Goal: Information Seeking & Learning: Compare options

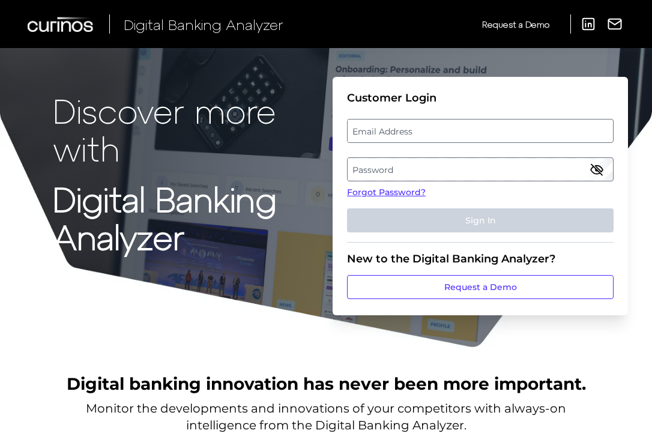
click at [207, 180] on strong "Digital Banking Analyzer" at bounding box center [165, 217] width 224 height 78
click at [399, 121] on label "Email Address" at bounding box center [480, 131] width 265 height 22
click at [399, 121] on input "email" at bounding box center [480, 131] width 267 height 24
drag, startPoint x: 470, startPoint y: 129, endPoint x: 457, endPoint y: 127, distance: 12.7
click at [457, 127] on input "Email Address" at bounding box center [480, 131] width 267 height 24
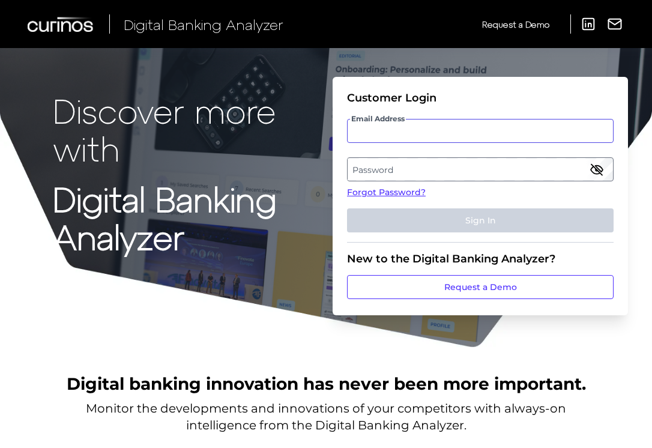
drag, startPoint x: 460, startPoint y: 129, endPoint x: 446, endPoint y: 128, distance: 13.2
click at [446, 128] on input "Email Address" at bounding box center [480, 131] width 267 height 24
click at [598, 162] on icon "button" at bounding box center [597, 169] width 14 height 14
click at [368, 130] on input "mit" at bounding box center [480, 131] width 267 height 24
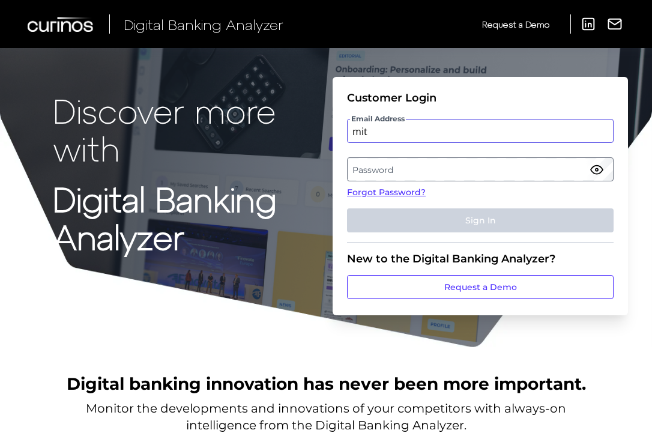
click at [368, 130] on input "mit" at bounding box center [480, 131] width 267 height 24
type input "mailto:mitali.kripalani@aexp.com"
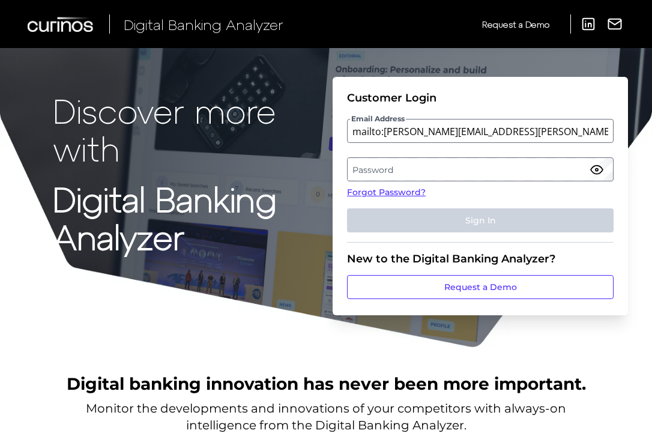
click at [373, 161] on label "Password" at bounding box center [480, 170] width 265 height 22
click at [379, 139] on input "mailto:mitali.kripalani@aexp.com" at bounding box center [480, 131] width 267 height 24
drag, startPoint x: 384, startPoint y: 133, endPoint x: 320, endPoint y: 130, distance: 64.4
click at [313, 130] on div "Discover more with Digital Banking Analyzer Customer Login Email Address mailto…" at bounding box center [326, 174] width 652 height 348
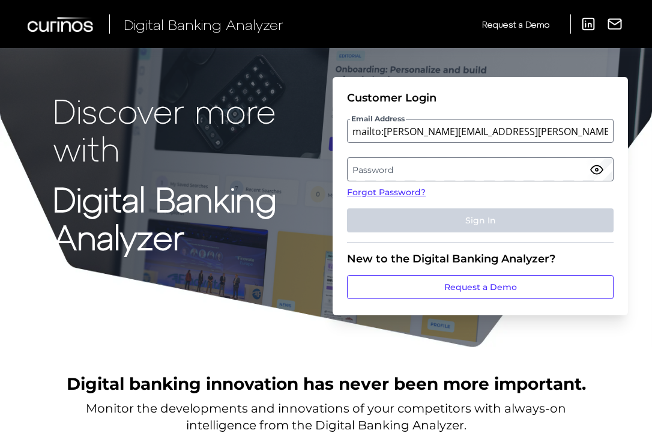
click at [541, 165] on label "Password" at bounding box center [480, 170] width 265 height 22
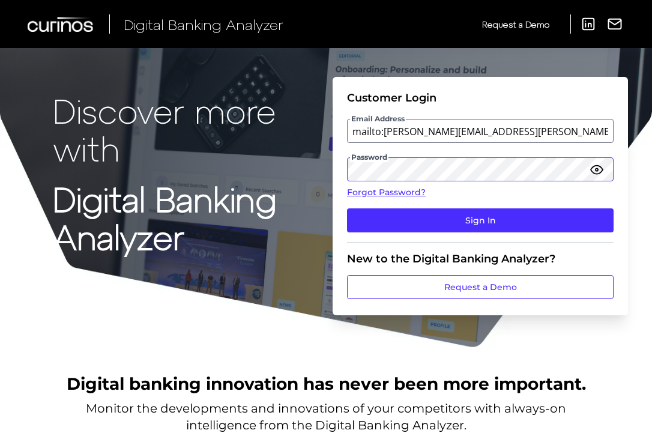
click at [347, 208] on button "Sign In" at bounding box center [480, 220] width 267 height 24
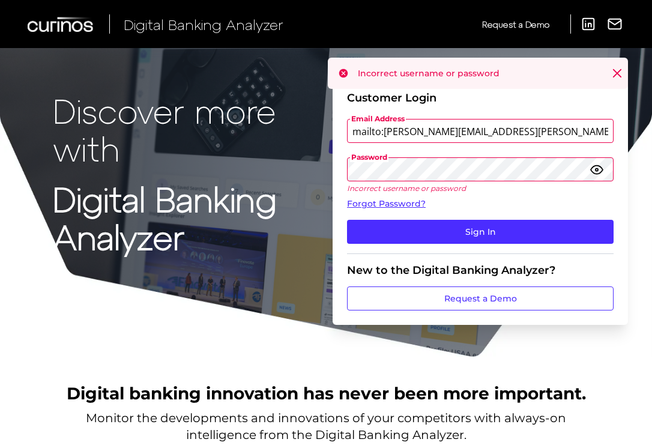
drag, startPoint x: 384, startPoint y: 130, endPoint x: 329, endPoint y: 131, distance: 55.3
click at [324, 131] on div "Discover more with Digital Banking Analyzer Customer Login Email Address mailto…" at bounding box center [326, 179] width 652 height 358
click at [379, 135] on input "mailto:mitali.kripalani@aexp.com" at bounding box center [480, 131] width 267 height 24
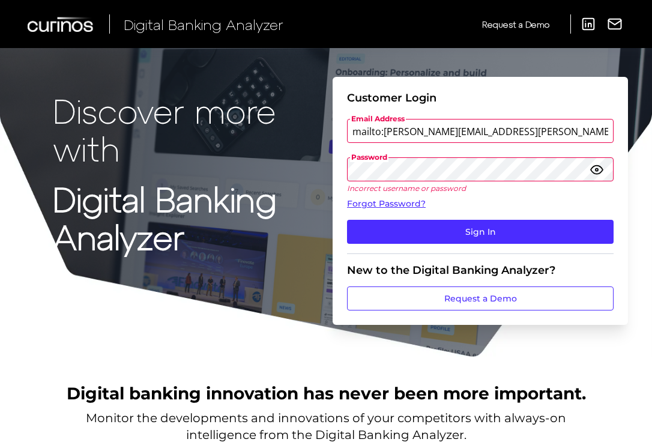
drag, startPoint x: 386, startPoint y: 132, endPoint x: 346, endPoint y: 132, distance: 39.6
click at [339, 132] on form "Customer Login Email Address mailto:mitali.kripalani@aexp.com Password Incorrec…" at bounding box center [481, 201] width 296 height 248
click at [530, 142] on input "mailto:mitali.kripalani@aexp.com" at bounding box center [480, 131] width 267 height 24
drag, startPoint x: 530, startPoint y: 142, endPoint x: 315, endPoint y: 140, distance: 215.7
click at [315, 140] on div "Discover more with Digital Banking Analyzer Customer Login Email Address mailto…" at bounding box center [326, 179] width 652 height 358
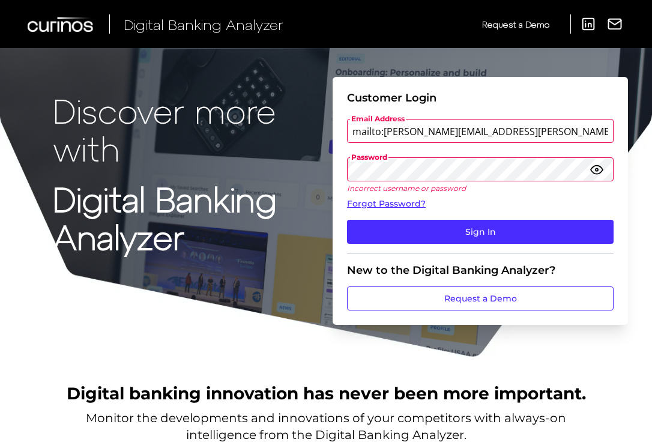
click at [473, 130] on input "mailto:mitali.kripalani@aexp.com" at bounding box center [480, 131] width 267 height 24
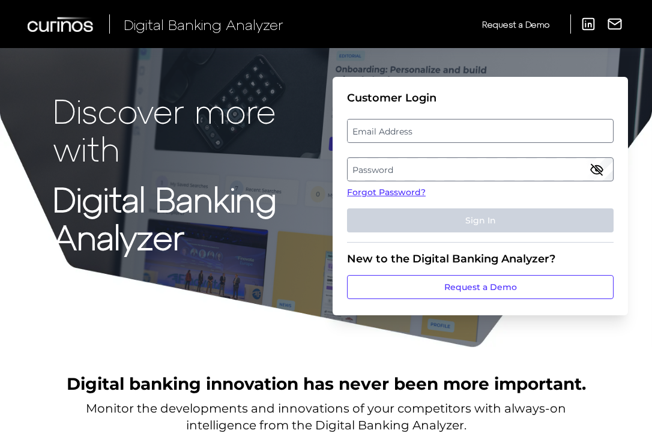
drag, startPoint x: 399, startPoint y: 136, endPoint x: 395, endPoint y: 128, distance: 9.2
click at [395, 128] on label "Email Address" at bounding box center [480, 131] width 265 height 22
click at [395, 128] on input "email" at bounding box center [480, 131] width 267 height 24
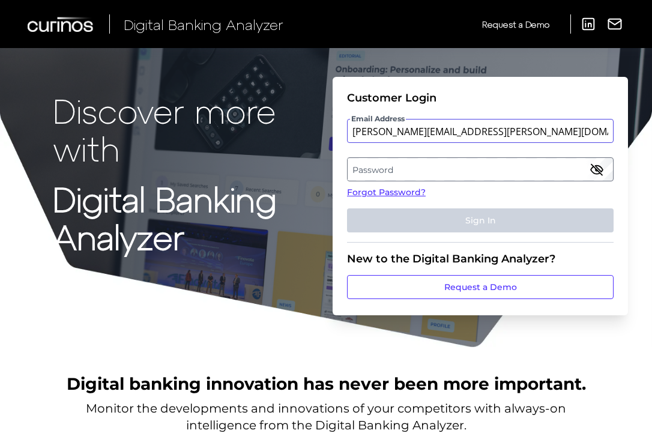
type input "mitali.kripalani@aexp.com"
click at [484, 171] on label "Password" at bounding box center [480, 170] width 265 height 22
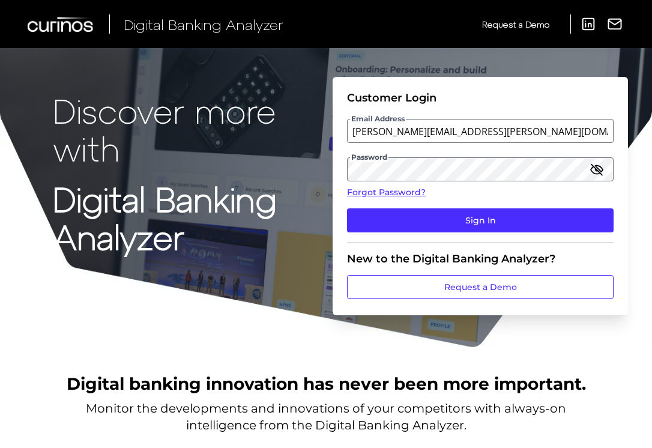
drag, startPoint x: 594, startPoint y: 164, endPoint x: 604, endPoint y: 162, distance: 10.4
click at [604, 162] on icon "button" at bounding box center [597, 169] width 14 height 14
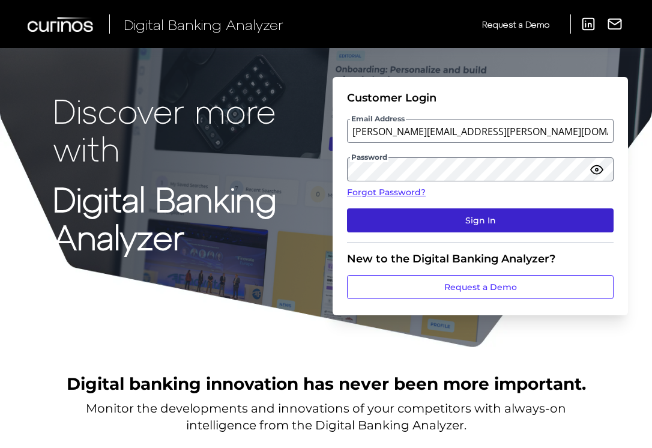
click at [522, 223] on button "Sign In" at bounding box center [480, 220] width 267 height 24
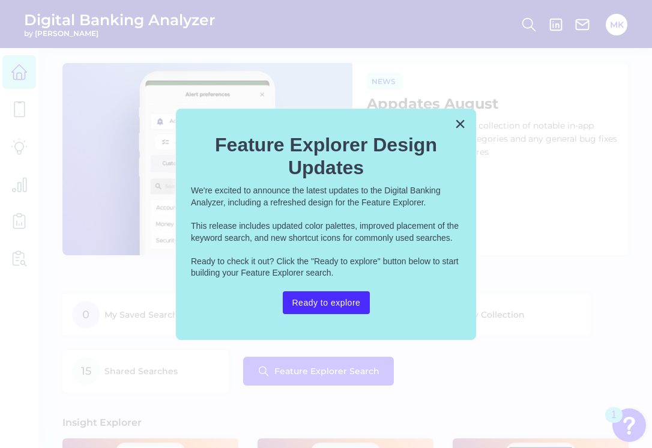
click at [452, 127] on div "× Feature Explorer Design Updates We're excited to announce the latest updates …" at bounding box center [326, 225] width 300 height 232
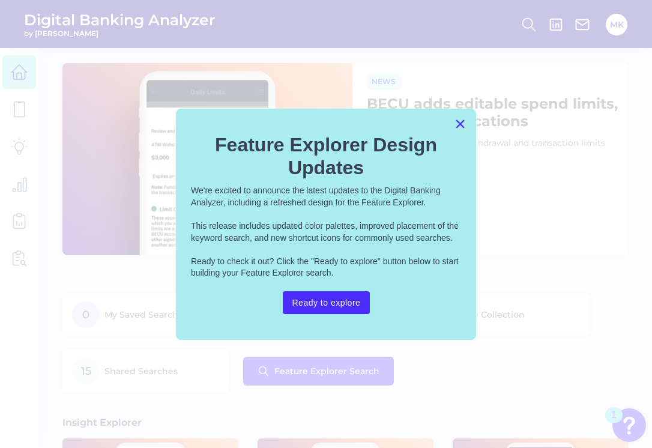
drag, startPoint x: 462, startPoint y: 130, endPoint x: 457, endPoint y: 126, distance: 6.8
click at [457, 126] on button "×" at bounding box center [460, 123] width 11 height 19
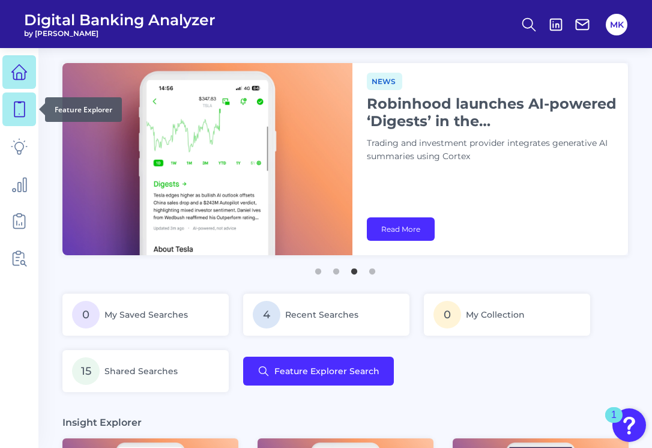
click at [10, 108] on link at bounding box center [19, 110] width 34 height 34
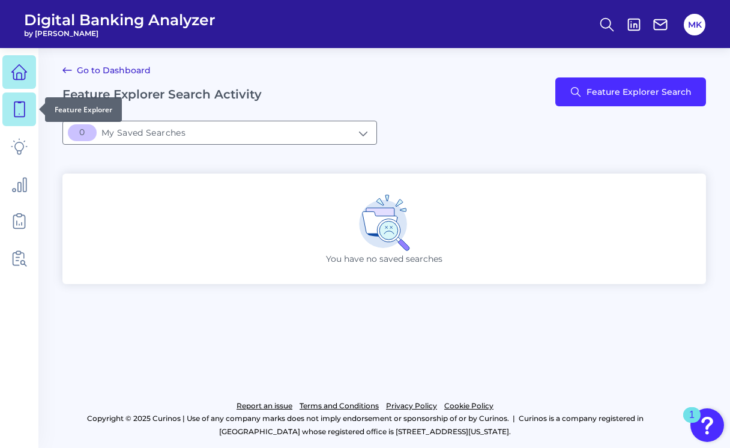
click at [18, 69] on icon at bounding box center [19, 72] width 17 height 17
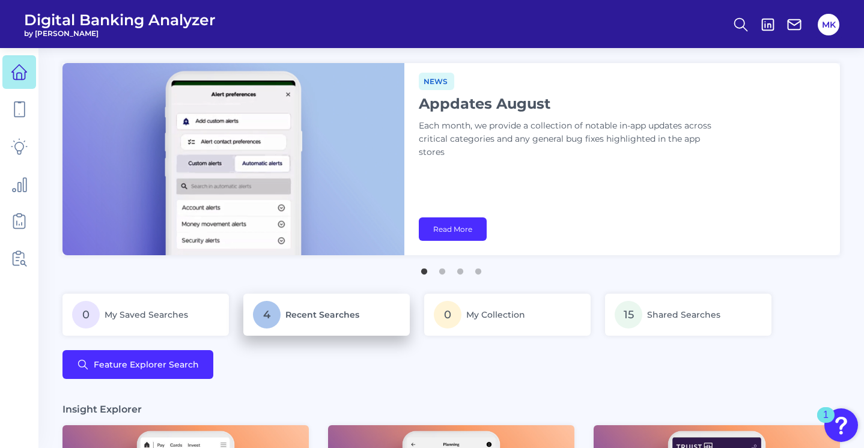
click at [284, 302] on p "4 Recent Searches" at bounding box center [326, 315] width 147 height 28
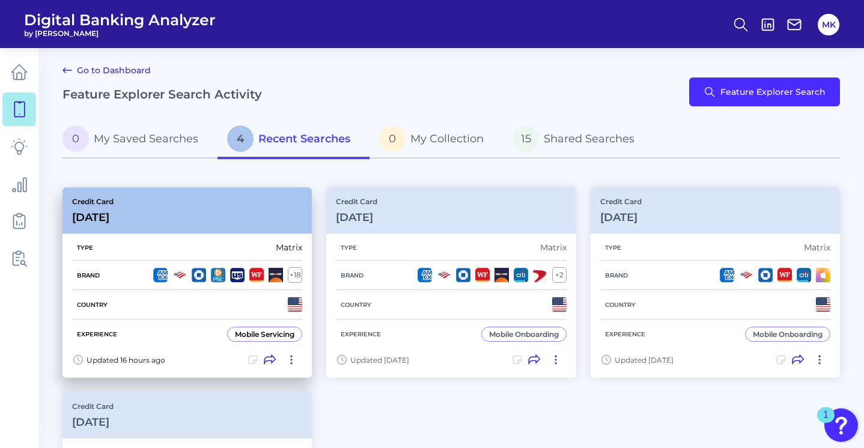
click at [246, 226] on div "Credit Card Sep 10 2025" at bounding box center [186, 210] width 249 height 46
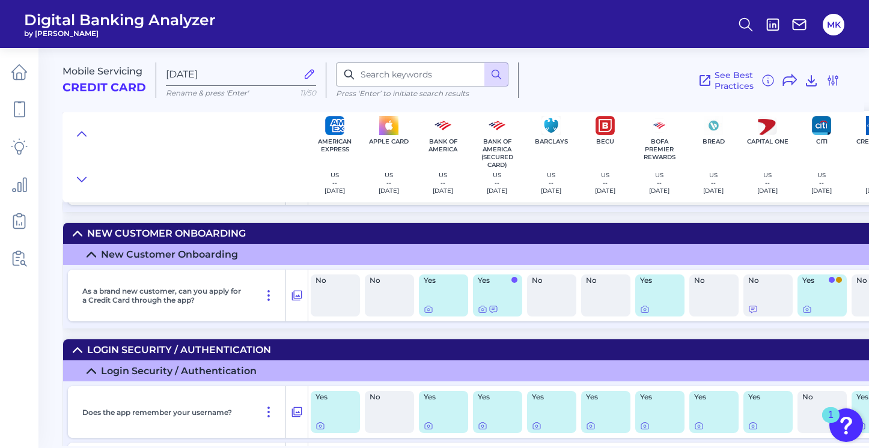
scroll to position [1781, 0]
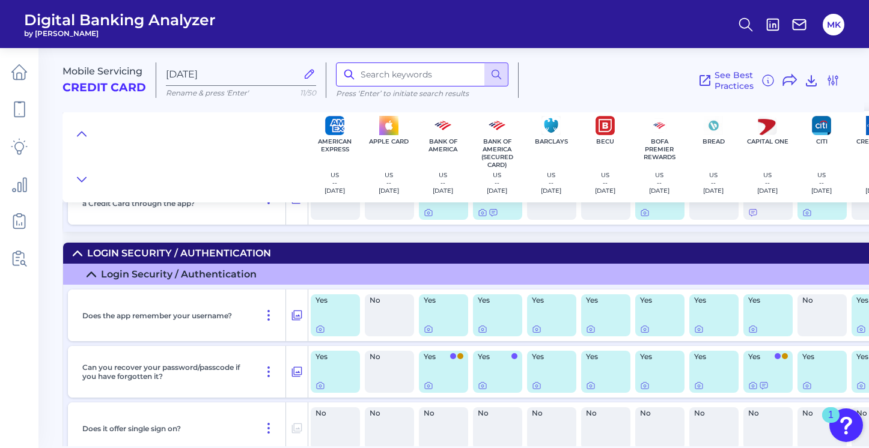
click at [401, 76] on input at bounding box center [422, 74] width 172 height 24
type input "application"
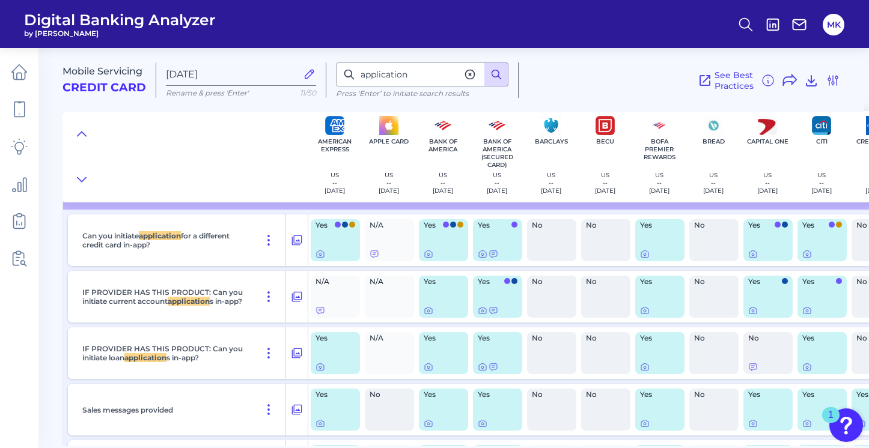
click at [493, 79] on icon at bounding box center [496, 74] width 12 height 12
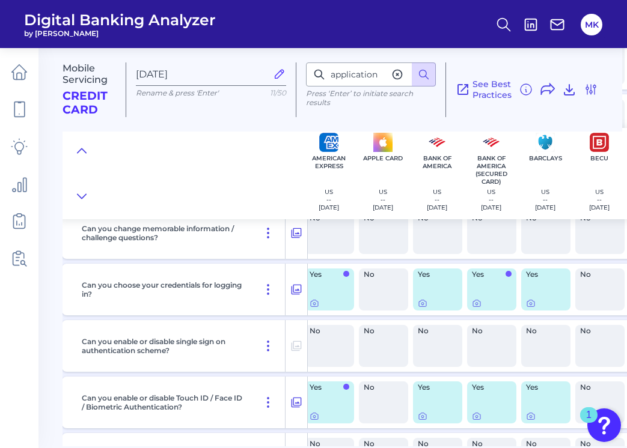
scroll to position [8999, 5]
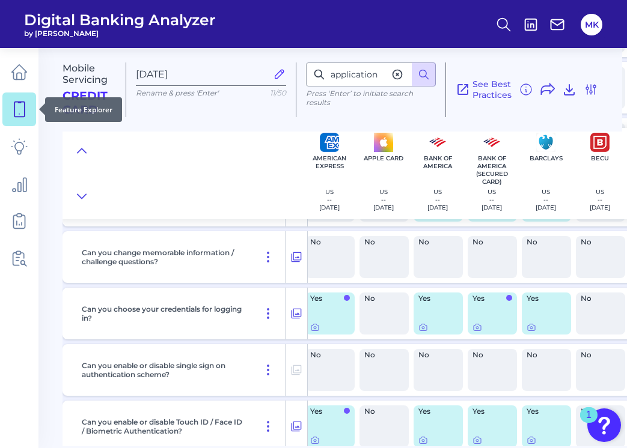
click at [19, 97] on link at bounding box center [19, 110] width 34 height 34
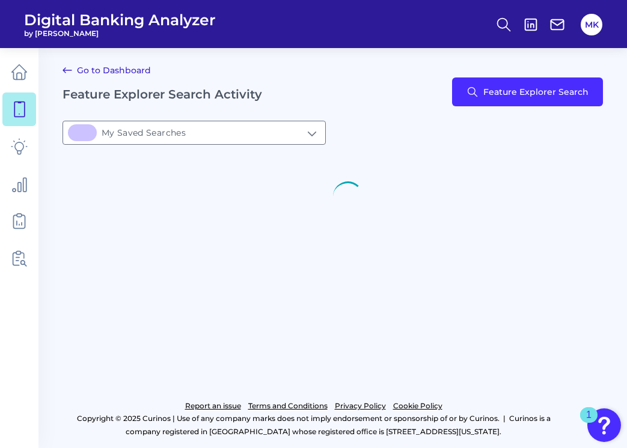
type input "[object Object]My Saved Searches"
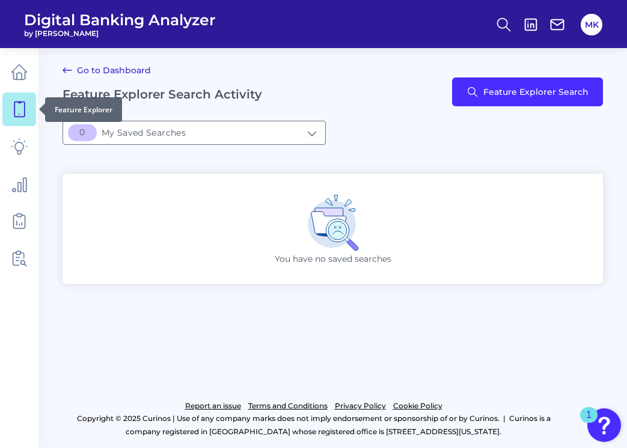
drag, startPoint x: 19, startPoint y: 97, endPoint x: 19, endPoint y: 105, distance: 8.4
click at [19, 105] on icon at bounding box center [19, 109] width 17 height 17
click at [142, 126] on input "[object Object]My Saved Searches" at bounding box center [194, 132] width 262 height 23
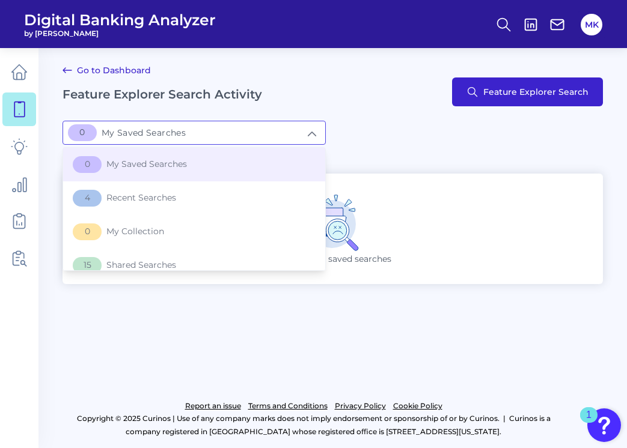
click at [509, 90] on span "Feature Explorer Search" at bounding box center [535, 92] width 105 height 10
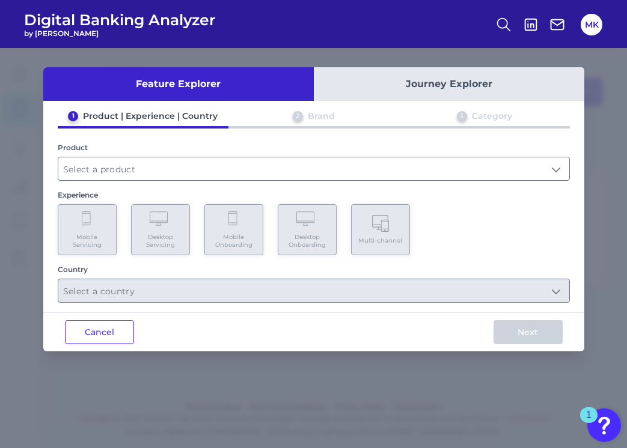
click at [312, 123] on div "2 Brand" at bounding box center [313, 119] width 171 height 16
drag, startPoint x: 249, startPoint y: 160, endPoint x: 225, endPoint y: 163, distance: 24.2
click at [225, 163] on input "text" at bounding box center [313, 168] width 511 height 23
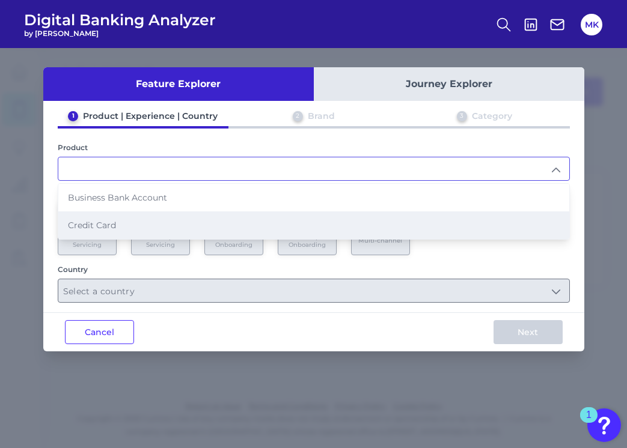
click at [186, 223] on li "Credit Card" at bounding box center [313, 225] width 511 height 28
type input "Credit Card"
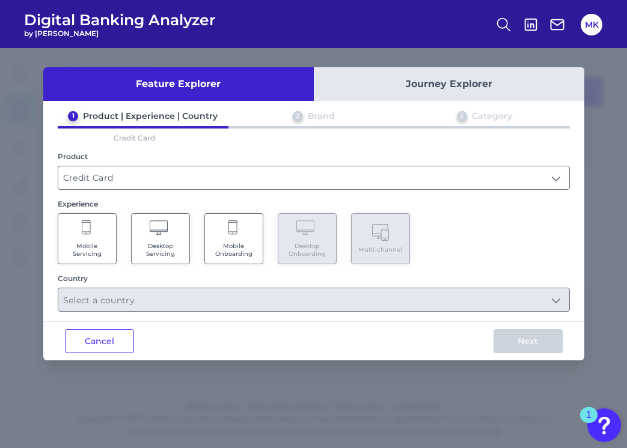
click at [214, 227] on Onboarding "Mobile Onboarding" at bounding box center [233, 238] width 59 height 51
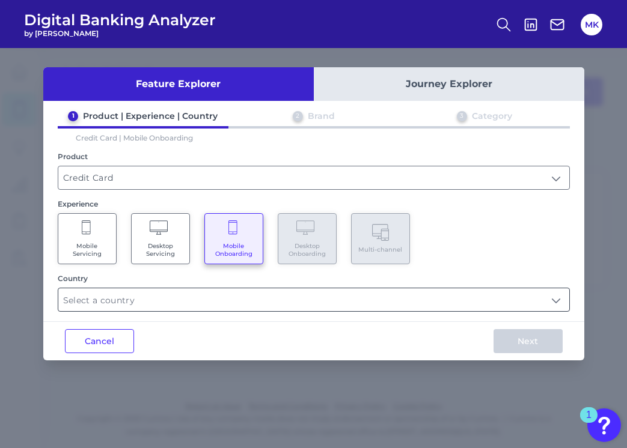
click at [154, 299] on input "text" at bounding box center [313, 299] width 511 height 23
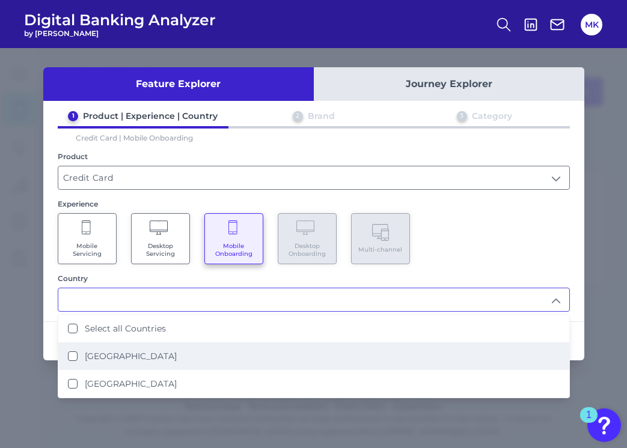
click at [115, 359] on label "United States" at bounding box center [131, 356] width 92 height 11
type input "United States"
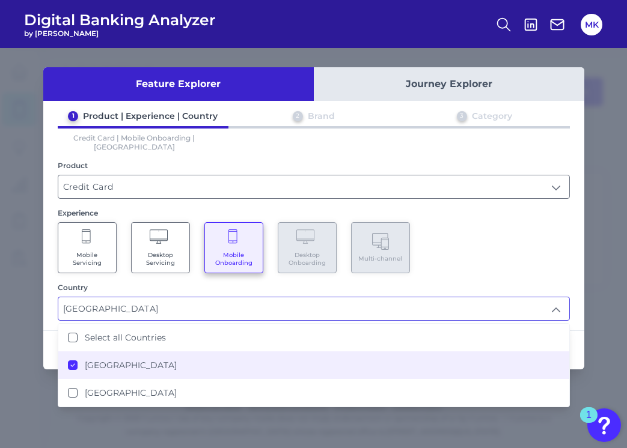
click at [270, 301] on input "United States" at bounding box center [313, 308] width 511 height 23
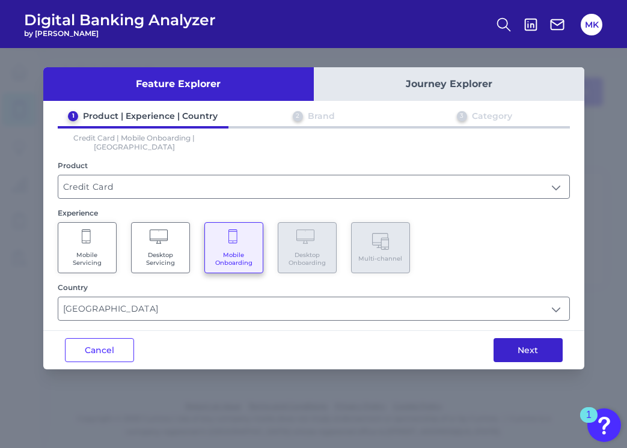
click at [535, 338] on button "Next" at bounding box center [527, 350] width 69 height 24
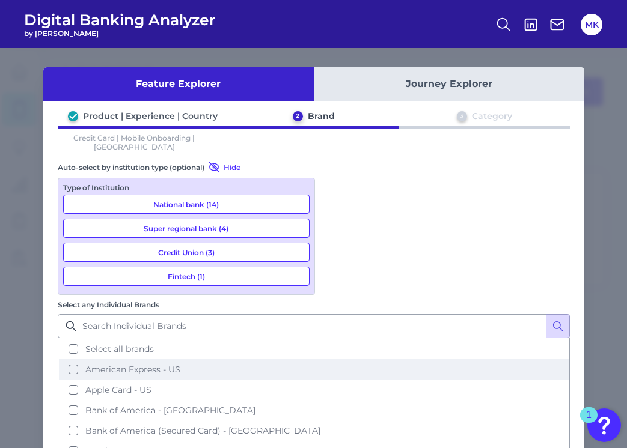
click at [375, 359] on button "American Express - US" at bounding box center [313, 369] width 509 height 20
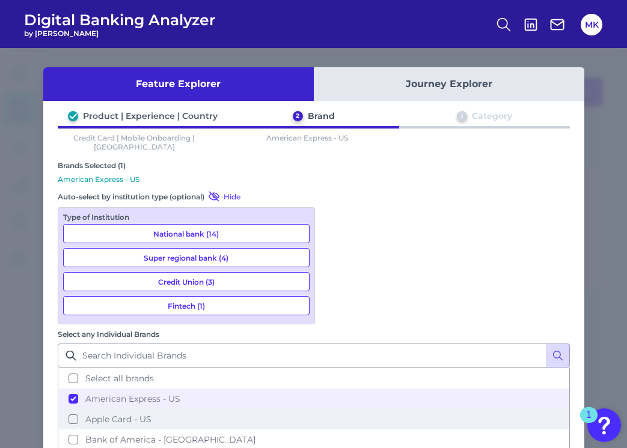
click at [151, 414] on span "Apple Card - US" at bounding box center [118, 419] width 66 height 11
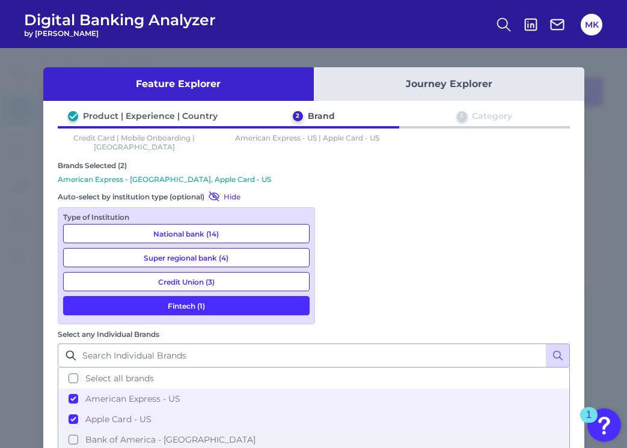
click at [255, 434] on span "Bank of America - US" at bounding box center [170, 439] width 170 height 11
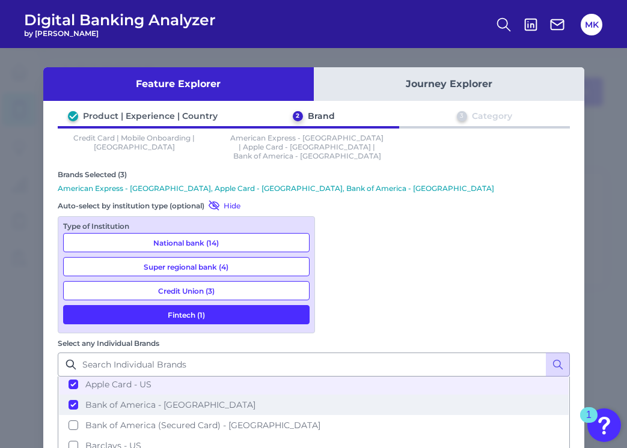
scroll to position [59, 0]
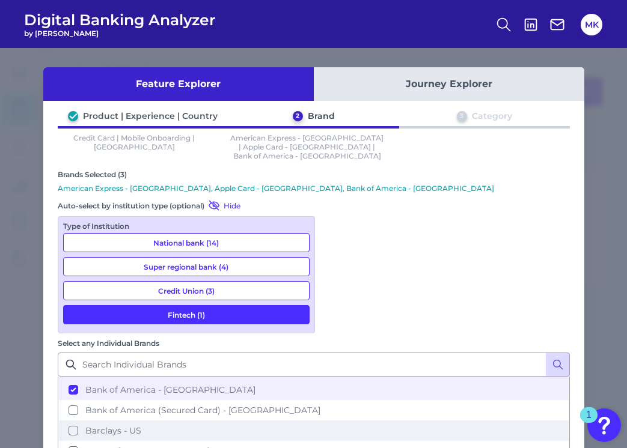
click at [141, 425] on span "Barclays - US" at bounding box center [113, 430] width 56 height 11
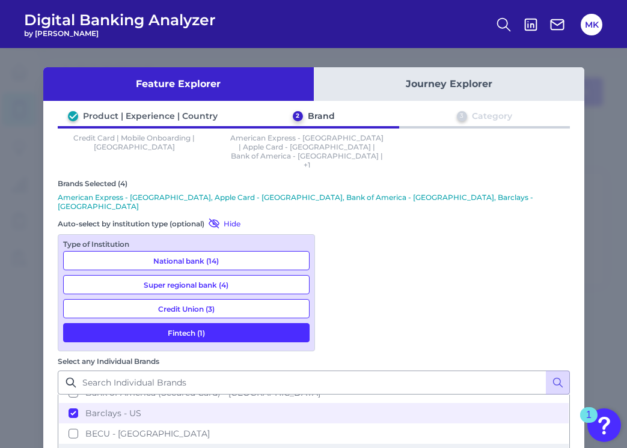
scroll to position [96, 0]
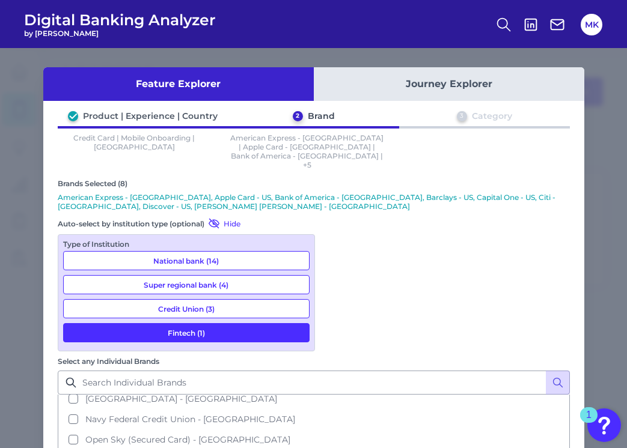
scroll to position [405, 0]
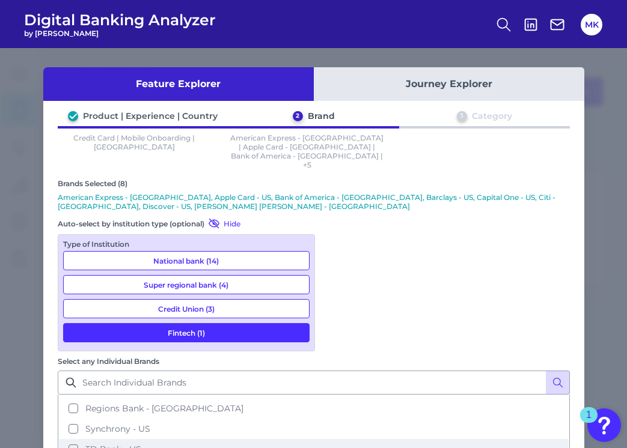
click at [141, 444] on span "TD Bank - US" at bounding box center [113, 449] width 56 height 11
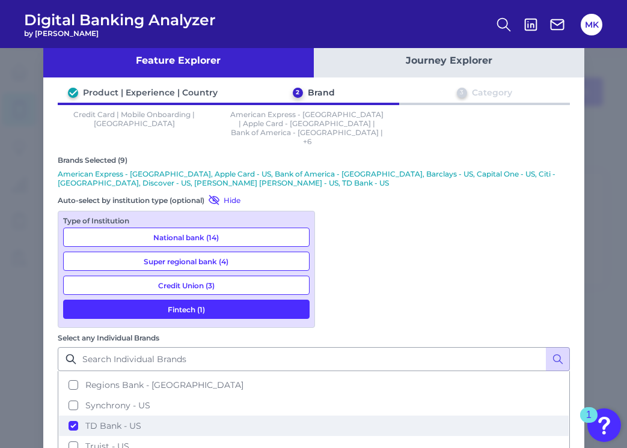
scroll to position [27, 0]
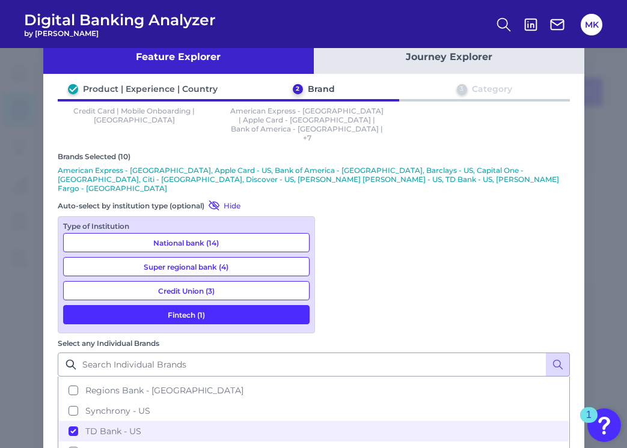
drag, startPoint x: 356, startPoint y: 312, endPoint x: 353, endPoint y: 306, distance: 6.7
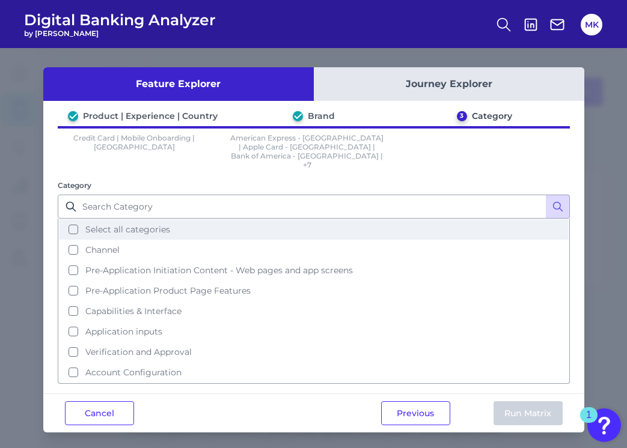
click at [118, 219] on button "Select all categories" at bounding box center [313, 229] width 509 height 20
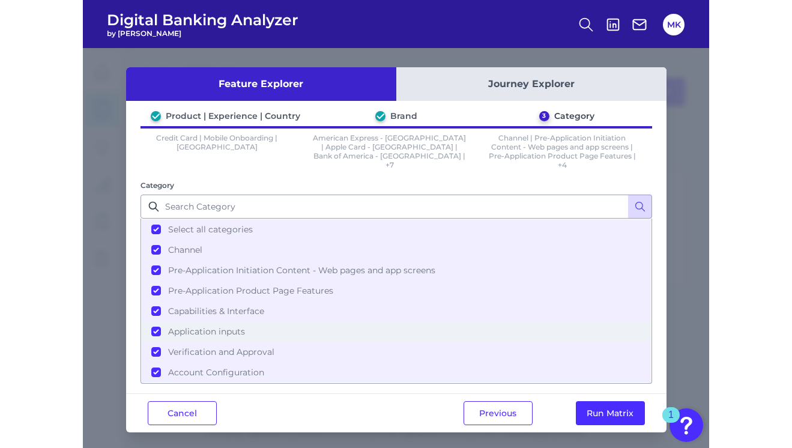
scroll to position [4, 0]
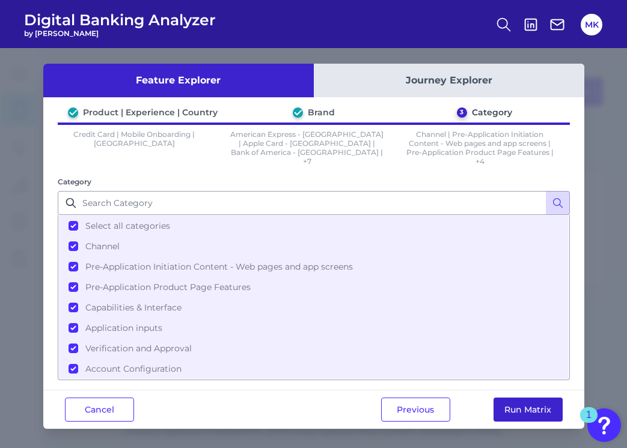
click at [506, 411] on button "Run Matrix" at bounding box center [527, 410] width 69 height 24
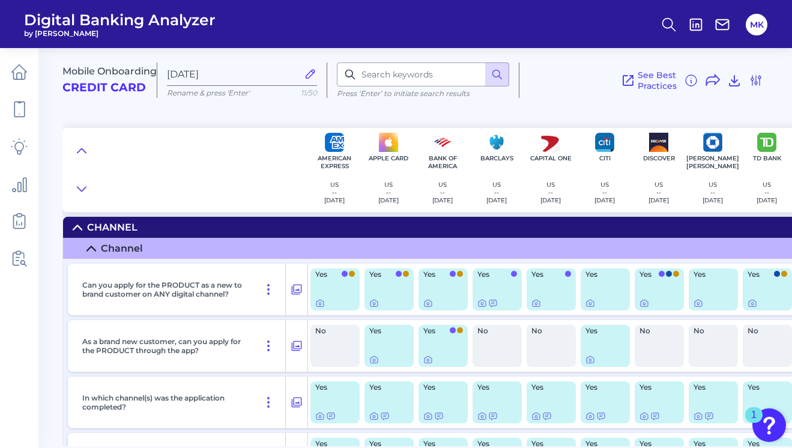
scroll to position [11, 0]
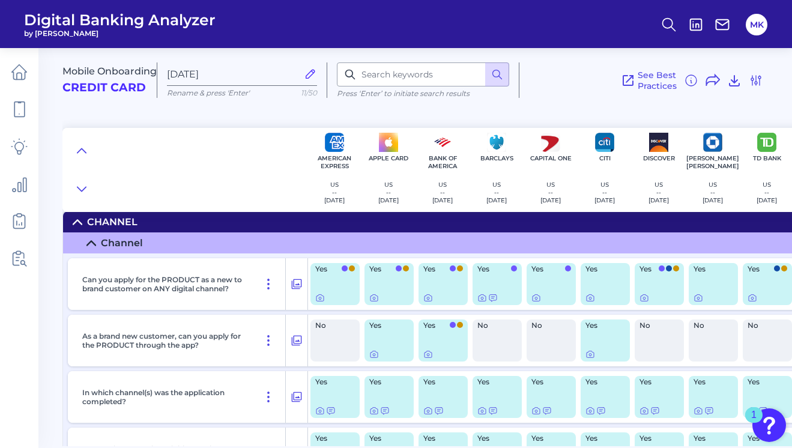
drag, startPoint x: 209, startPoint y: 348, endPoint x: 50, endPoint y: 344, distance: 159.2
click at [50, 344] on main "Mobile Onboarding Credit Card Sep 11 2025 Rename & press 'Enter' 11/50 Press ‘E…" at bounding box center [396, 224] width 792 height 448
copy p "As a brand new customer, can you apply for the PRODUCT through the app?"
click at [378, 351] on body "Digital Banking Analyzer by Curinos MK Mobile Onboarding Credit Card Sep 11 202…" at bounding box center [396, 224] width 792 height 448
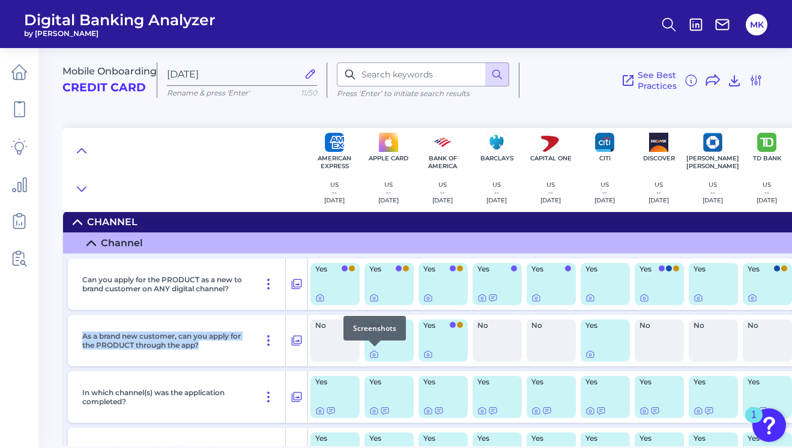
click at [372, 350] on div at bounding box center [375, 347] width 12 height 12
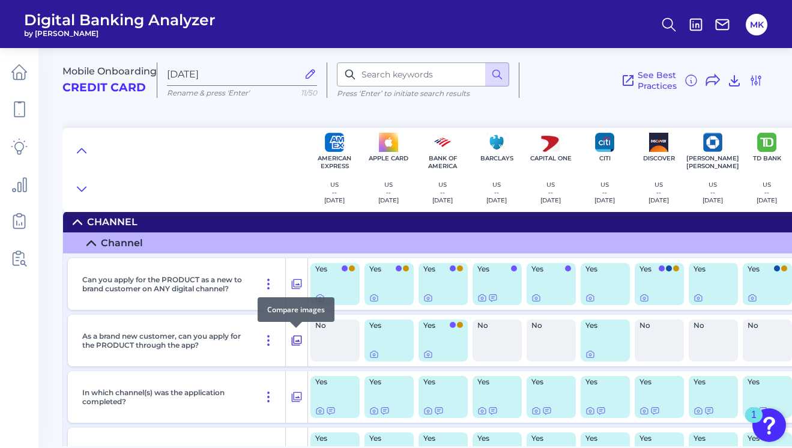
click at [297, 340] on icon at bounding box center [297, 340] width 12 height 14
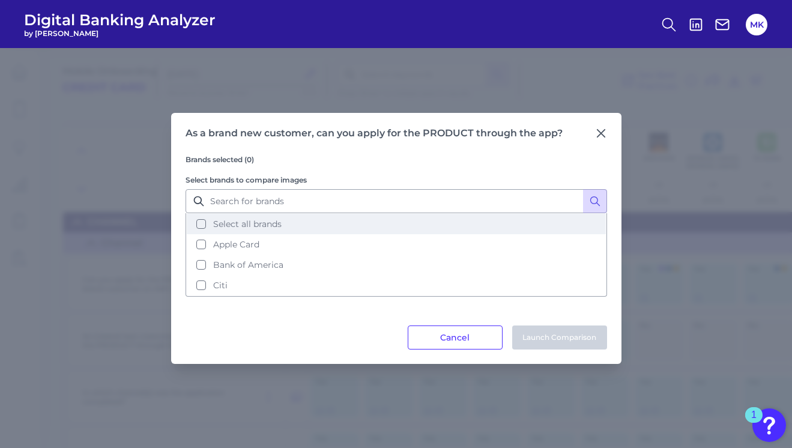
click at [238, 228] on span "Select all brands" at bounding box center [247, 224] width 68 height 11
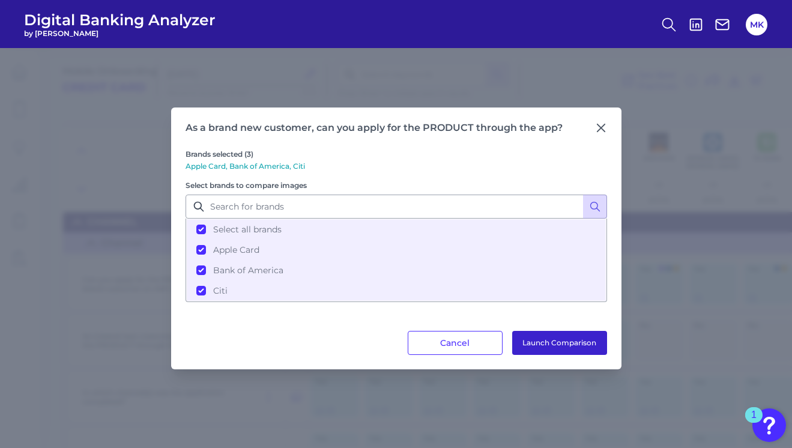
click at [548, 339] on button "Launch Comparison" at bounding box center [559, 343] width 95 height 24
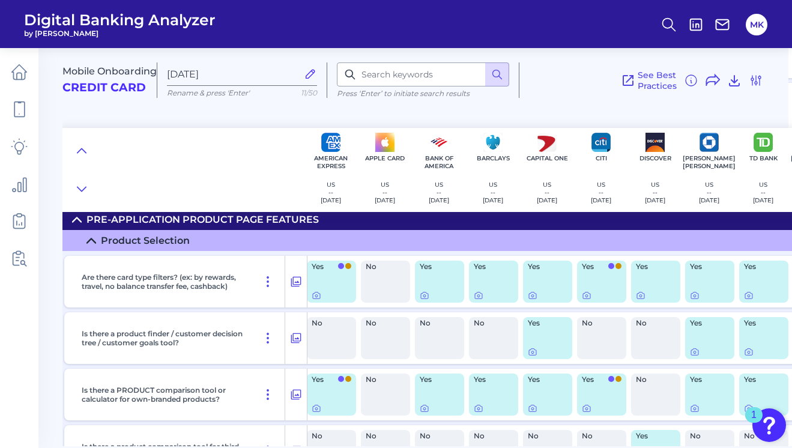
scroll to position [1206, 4]
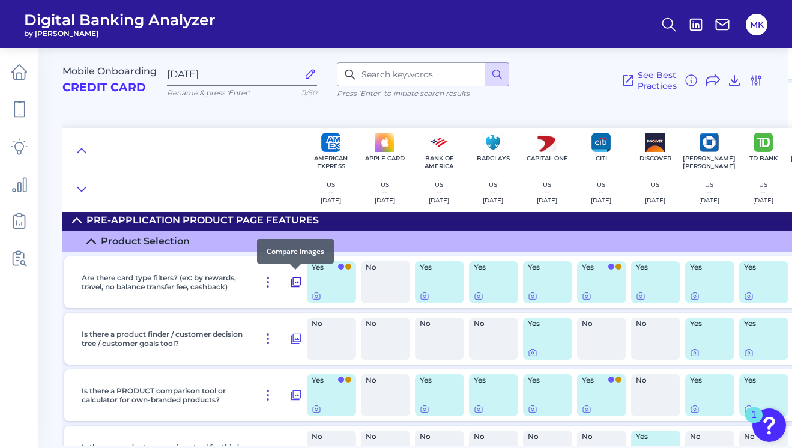
click at [293, 278] on icon at bounding box center [296, 283] width 10 height 10
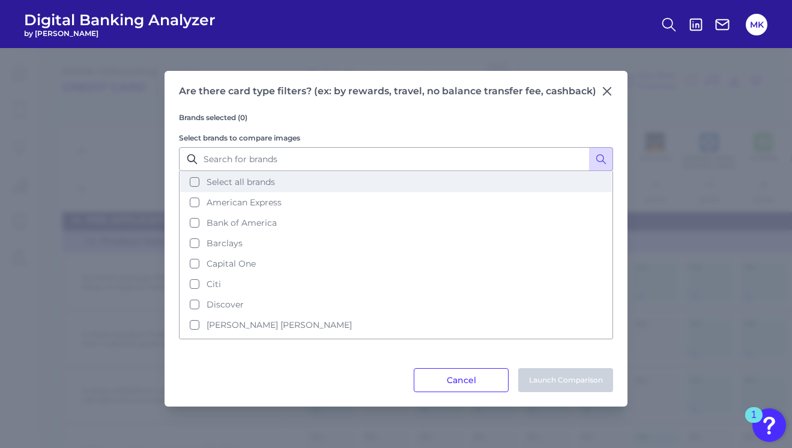
click at [249, 184] on span "Select all brands" at bounding box center [241, 182] width 68 height 11
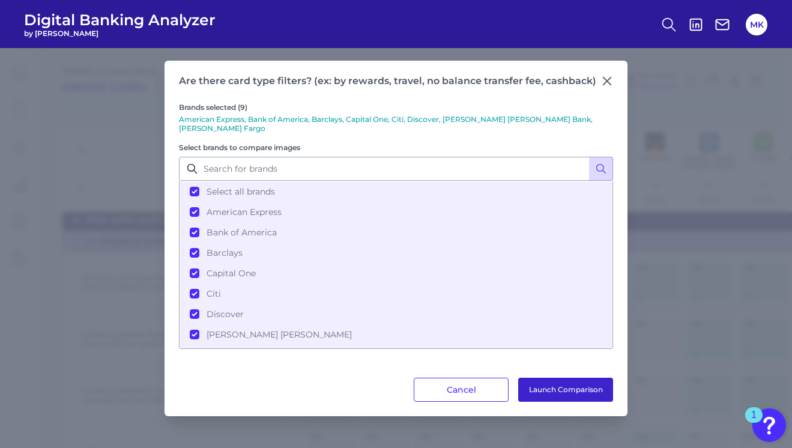
click at [571, 393] on button "Launch Comparison" at bounding box center [565, 390] width 95 height 24
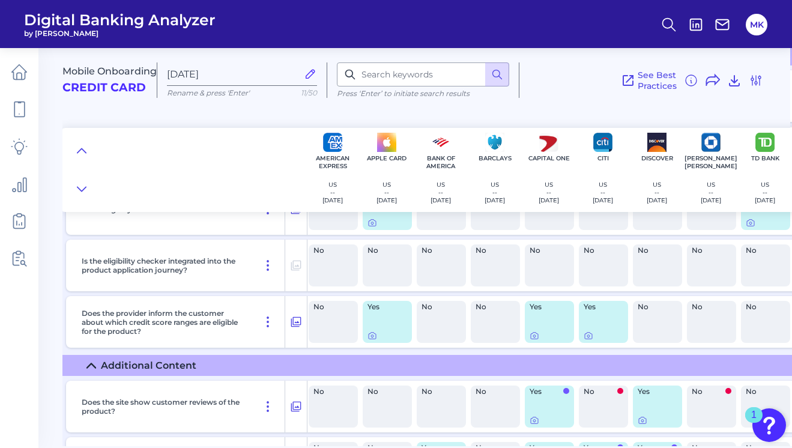
scroll to position [1833, 2]
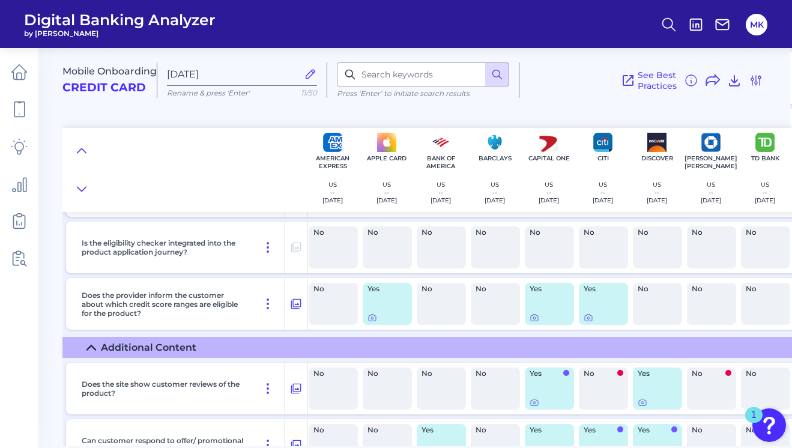
click at [367, 321] on div "Yes" at bounding box center [387, 304] width 49 height 42
click at [369, 320] on icon at bounding box center [372, 318] width 7 height 7
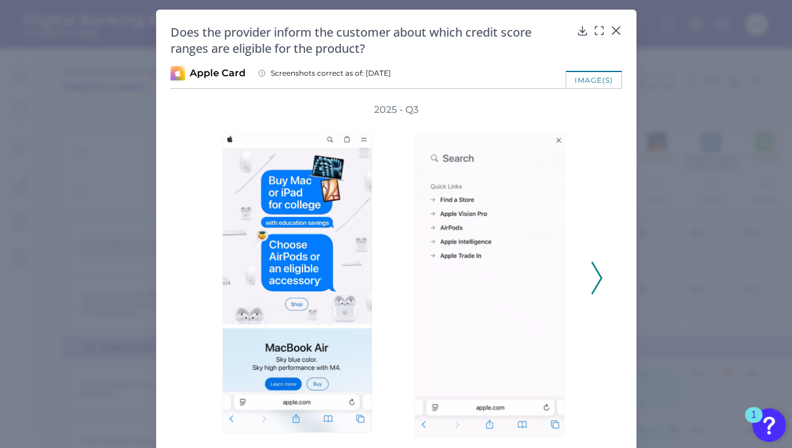
scroll to position [49, 0]
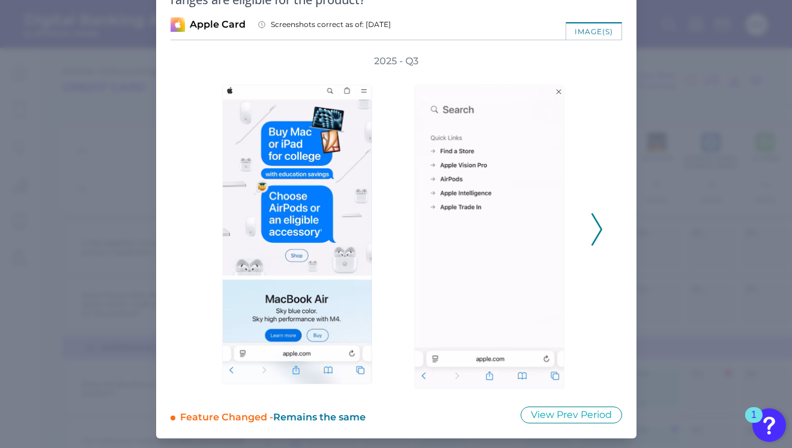
click at [598, 221] on icon at bounding box center [597, 229] width 11 height 32
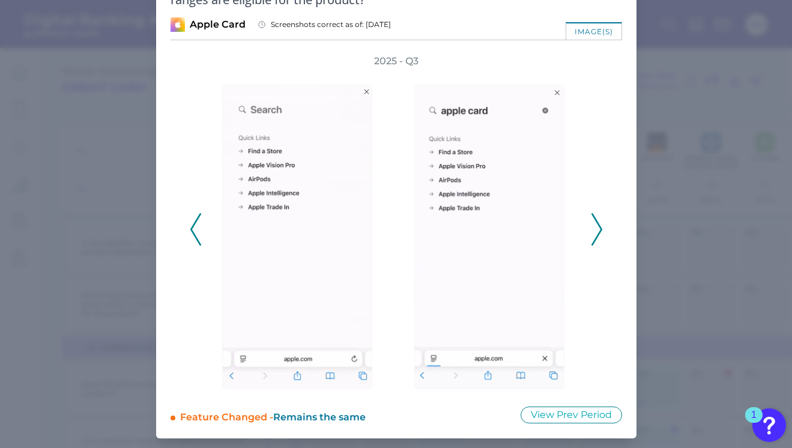
click at [594, 229] on icon at bounding box center [597, 229] width 11 height 32
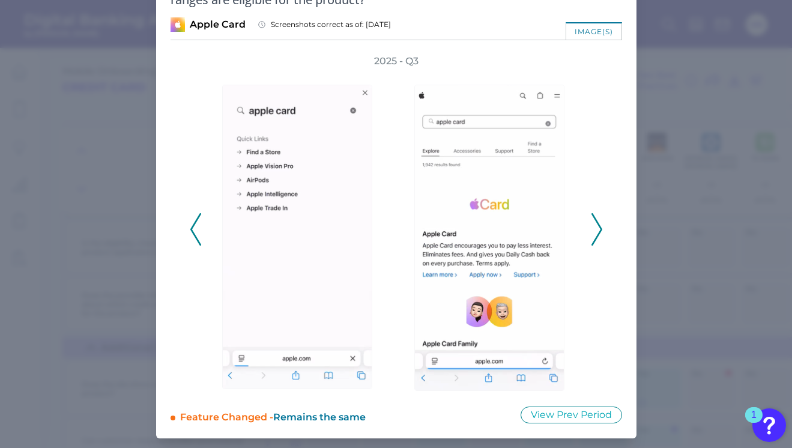
click at [594, 229] on icon at bounding box center [597, 229] width 11 height 32
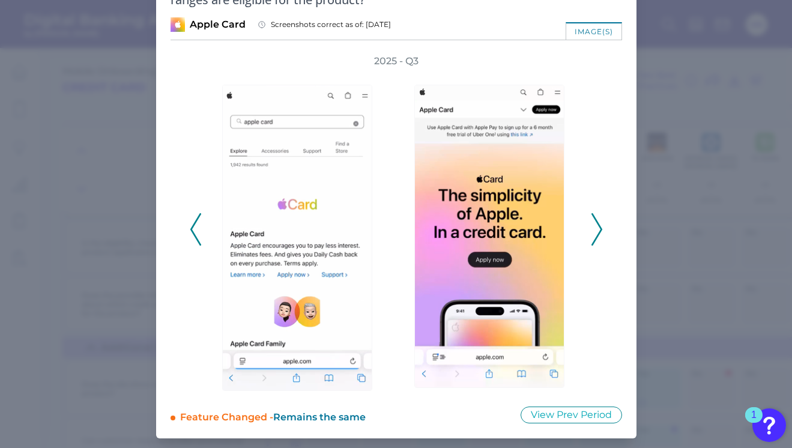
click at [594, 229] on icon at bounding box center [597, 229] width 11 height 32
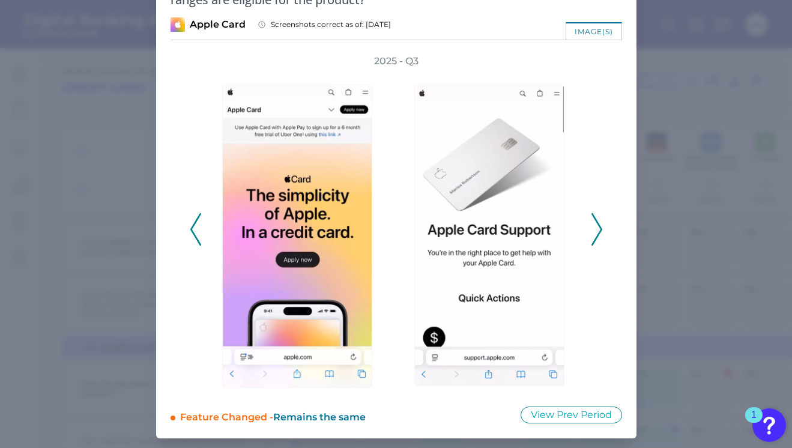
click at [594, 229] on icon at bounding box center [597, 229] width 11 height 32
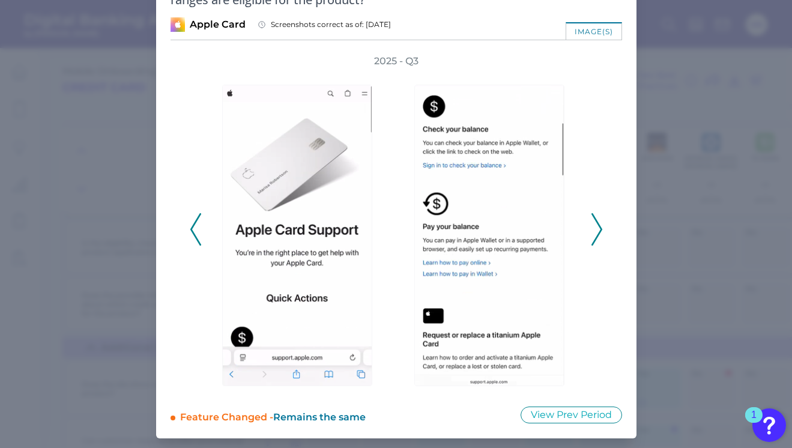
click at [594, 229] on icon at bounding box center [597, 229] width 11 height 32
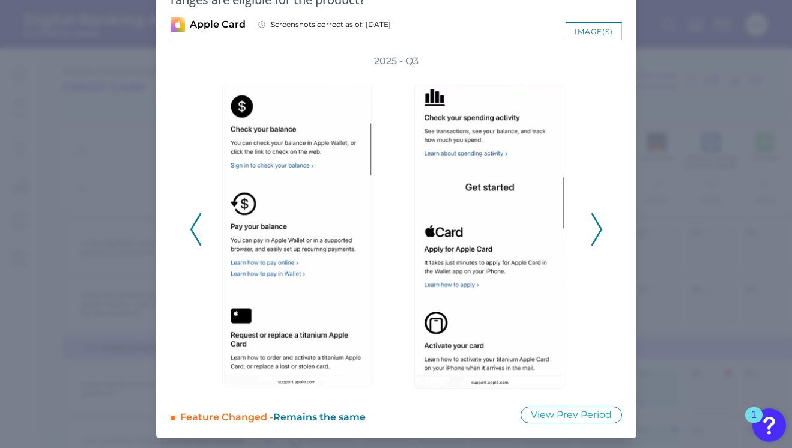
click at [594, 229] on icon at bounding box center [597, 229] width 11 height 32
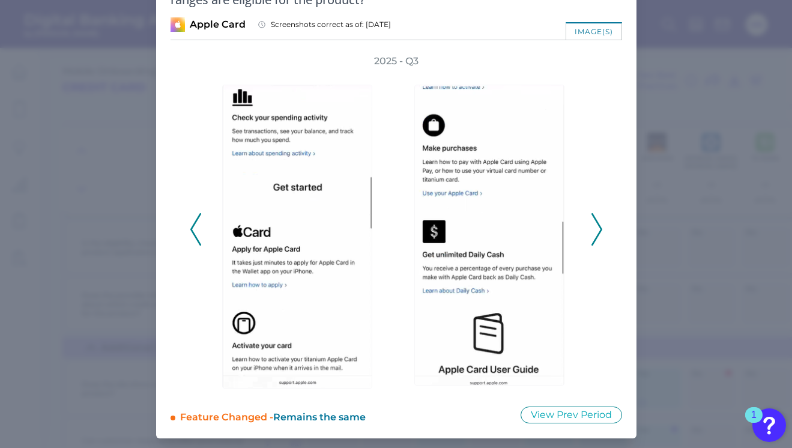
click at [594, 229] on icon at bounding box center [597, 229] width 11 height 32
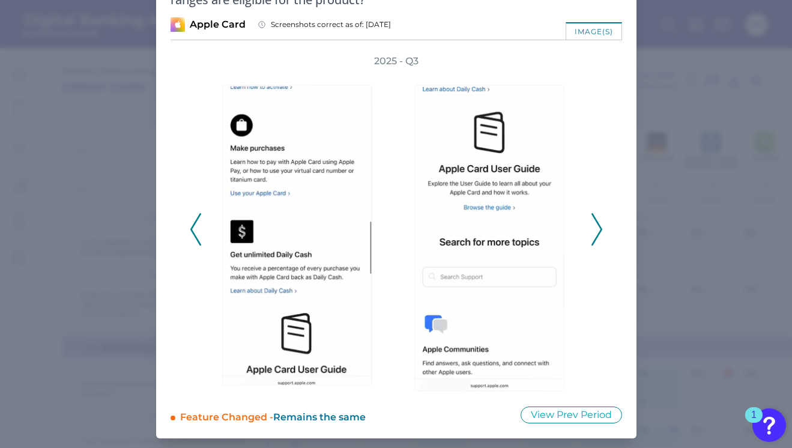
click at [594, 229] on icon at bounding box center [597, 229] width 11 height 32
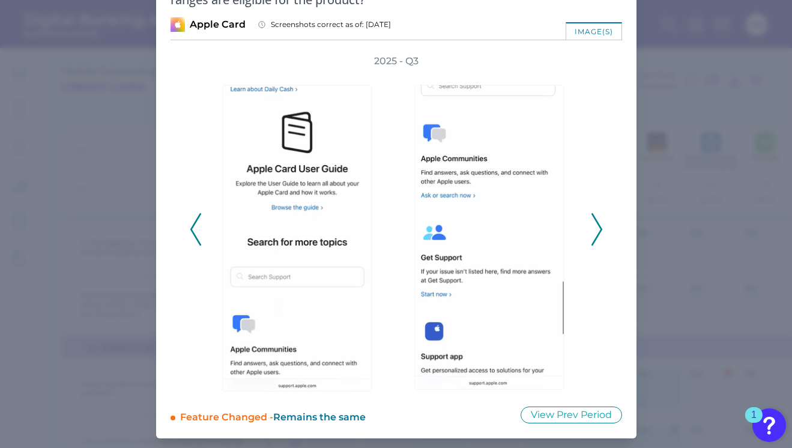
click at [594, 229] on icon at bounding box center [597, 229] width 11 height 32
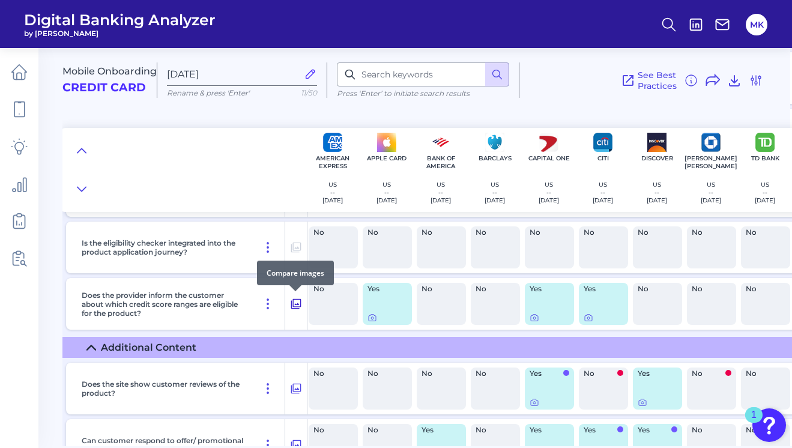
click at [300, 303] on icon at bounding box center [296, 304] width 10 height 10
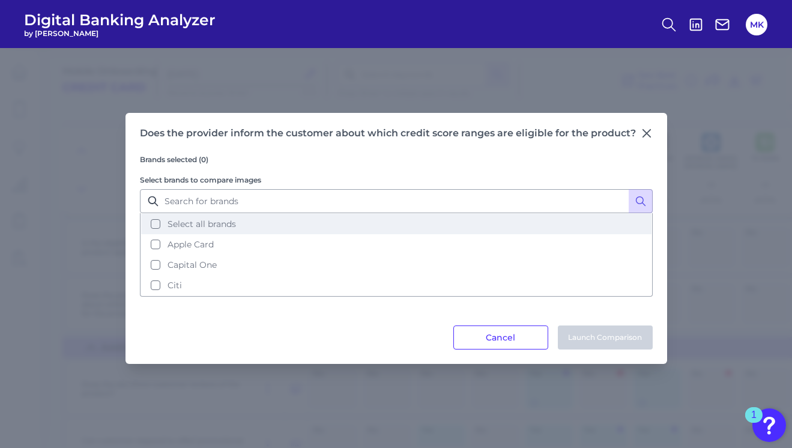
click at [162, 230] on button "Select all brands" at bounding box center [396, 224] width 511 height 20
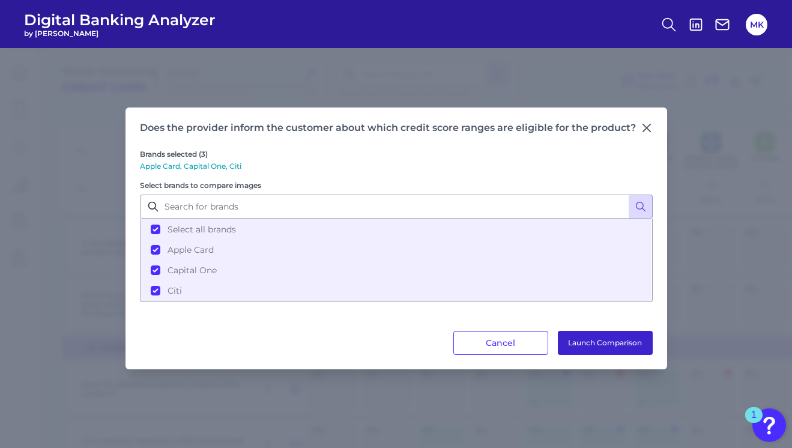
click at [617, 333] on button "Launch Comparison" at bounding box center [605, 343] width 95 height 24
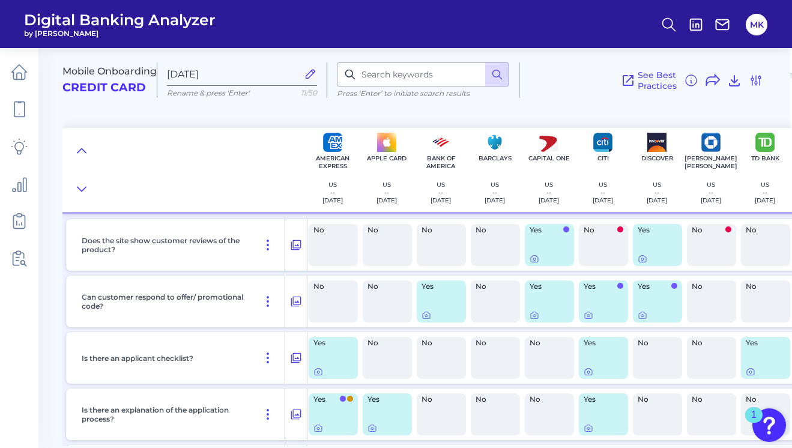
scroll to position [1981, 2]
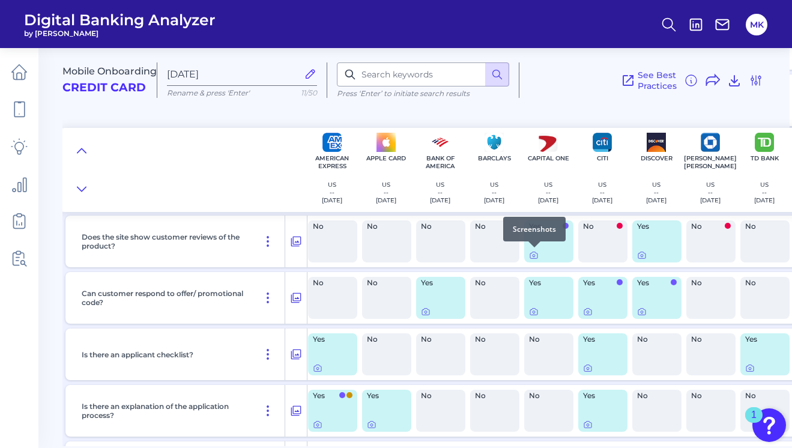
click at [535, 254] on div at bounding box center [535, 247] width 12 height 12
click at [559, 242] on div "Yes" at bounding box center [548, 241] width 49 height 42
click at [533, 252] on div at bounding box center [535, 247] width 12 height 12
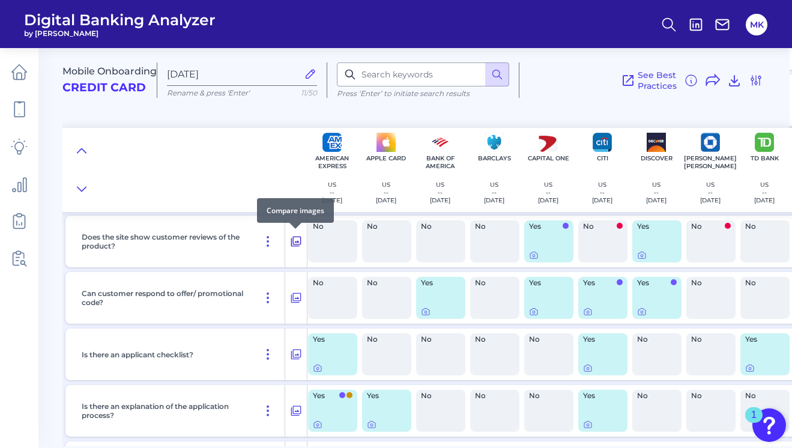
click at [298, 243] on icon at bounding box center [296, 241] width 12 height 14
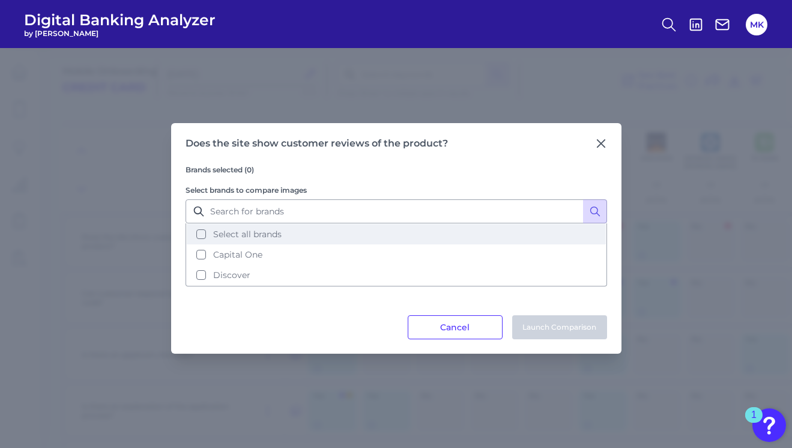
click at [273, 226] on button "Select all brands" at bounding box center [396, 234] width 419 height 20
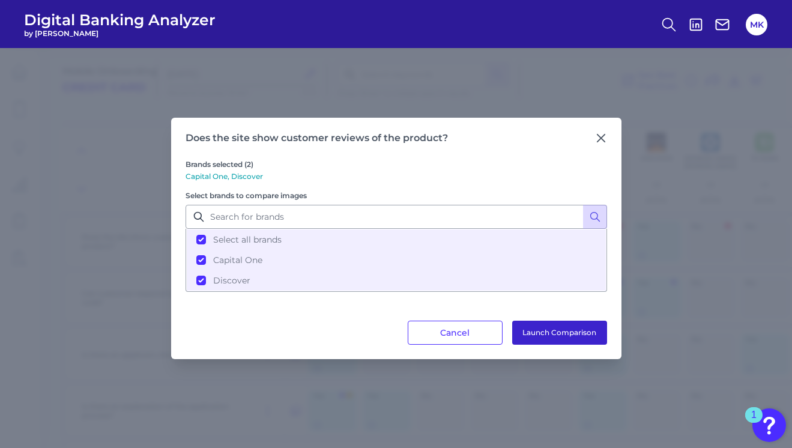
click at [529, 331] on button "Launch Comparison" at bounding box center [559, 333] width 95 height 24
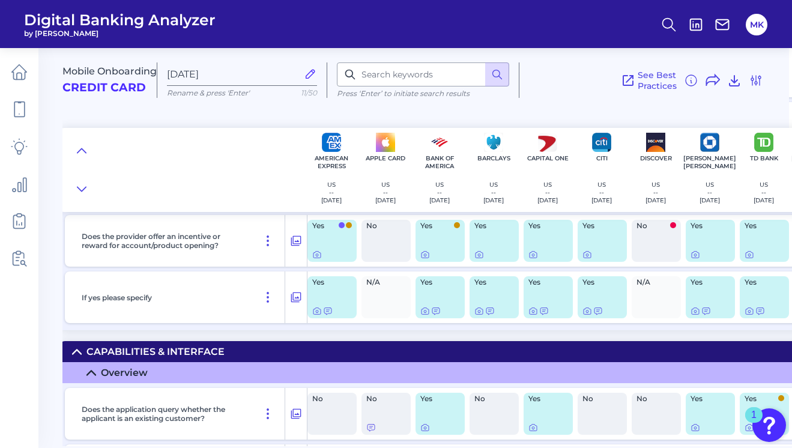
scroll to position [2376, 4]
click at [335, 252] on div at bounding box center [332, 255] width 40 height 10
click at [301, 243] on icon at bounding box center [296, 241] width 10 height 10
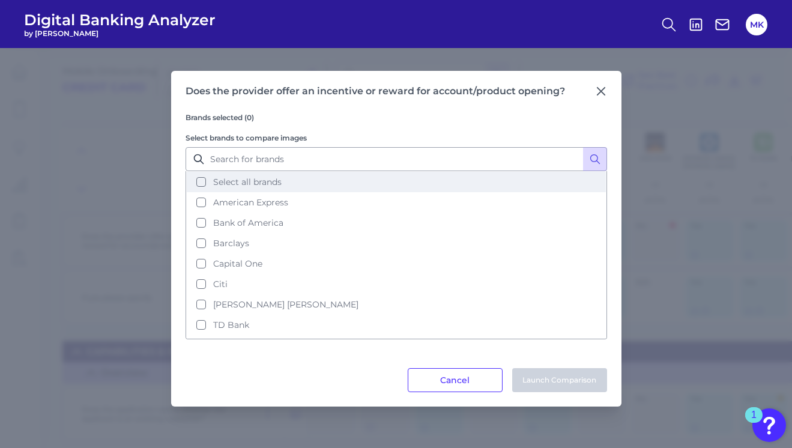
click at [255, 181] on span "Select all brands" at bounding box center [247, 182] width 68 height 11
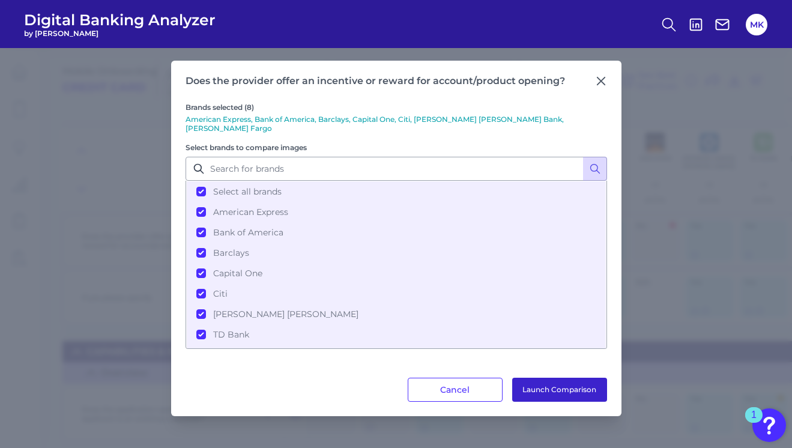
click at [533, 389] on button "Launch Comparison" at bounding box center [559, 390] width 95 height 24
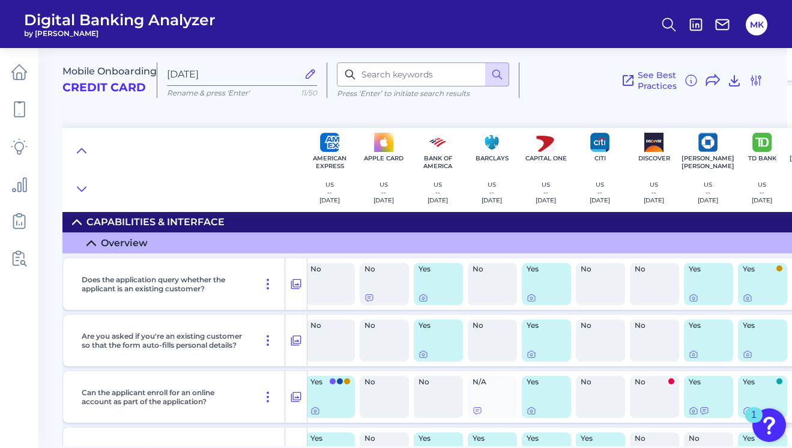
scroll to position [2506, 0]
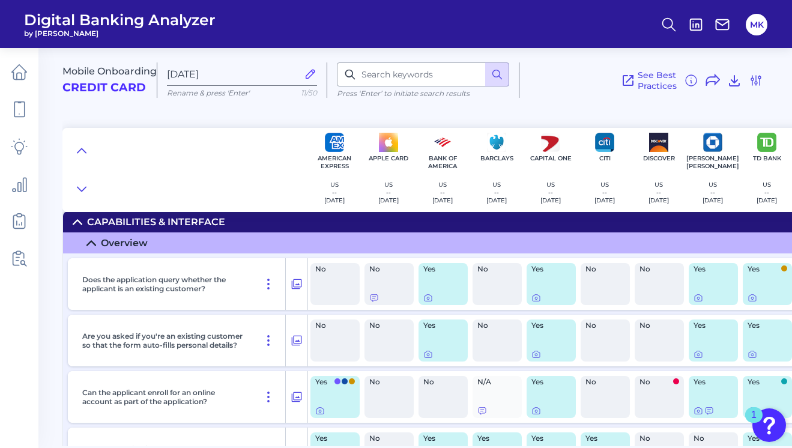
click at [434, 298] on div at bounding box center [444, 298] width 40 height 10
click at [296, 283] on icon at bounding box center [297, 284] width 12 height 14
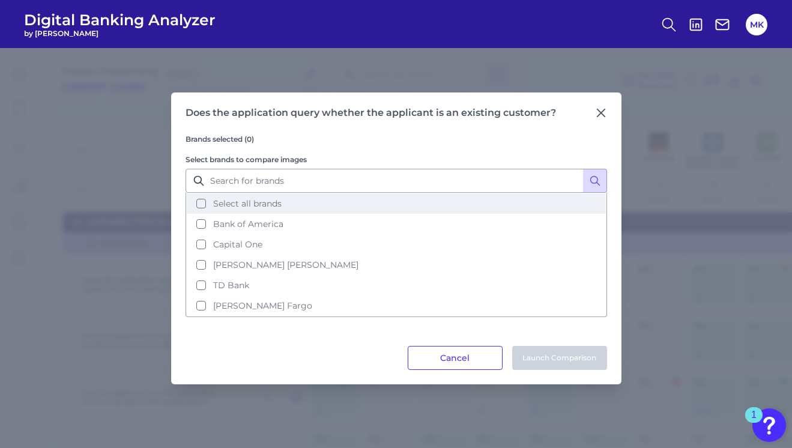
click at [265, 201] on span "Select all brands" at bounding box center [247, 203] width 68 height 11
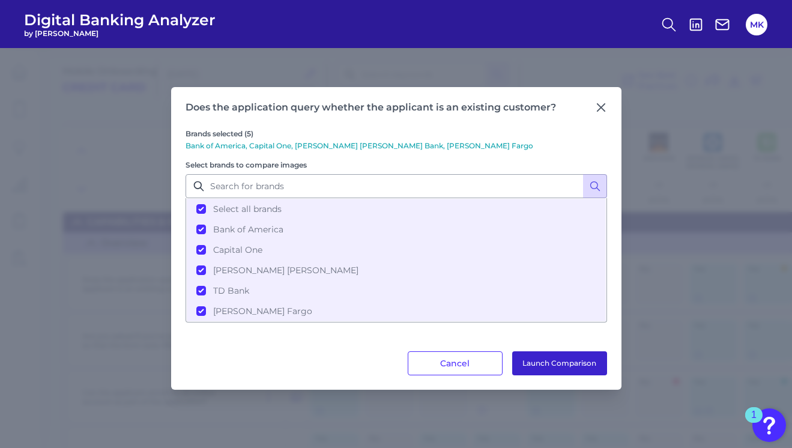
click at [528, 367] on button "Launch Comparison" at bounding box center [559, 363] width 95 height 24
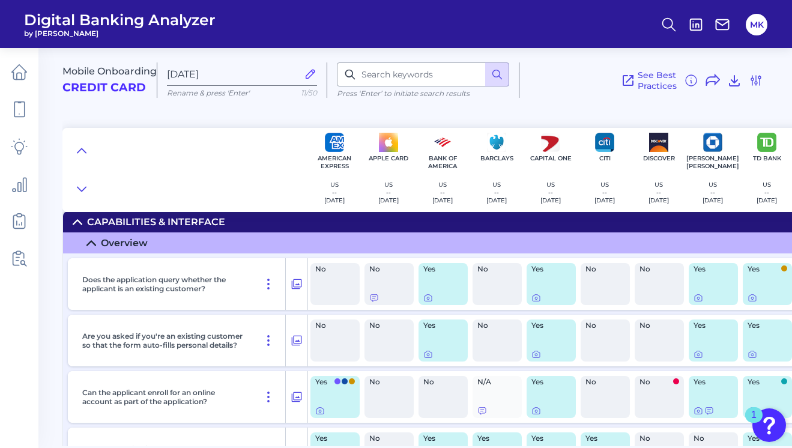
drag, startPoint x: 220, startPoint y: 285, endPoint x: 77, endPoint y: 275, distance: 142.7
click at [77, 275] on div "Does the application query whether the applicant is an existing customer?" at bounding box center [181, 284] width 208 height 52
copy p "Does the application query whether the applicant is an existing customer?"
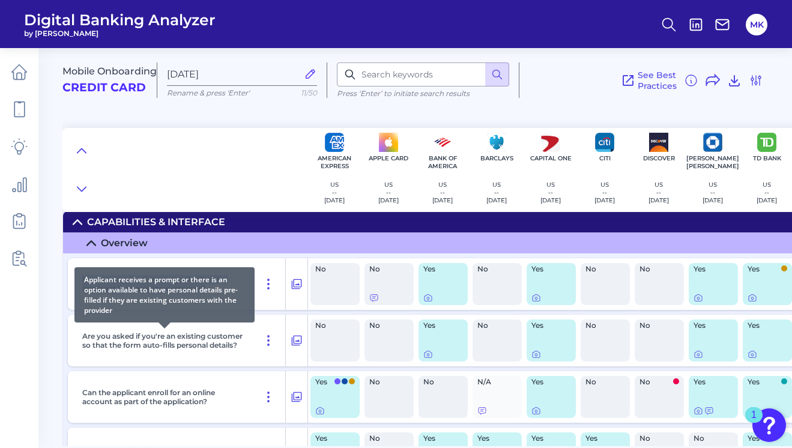
click at [166, 335] on p "Are you asked if you're an existing customer so that the form auto-fills person…" at bounding box center [164, 341] width 165 height 18
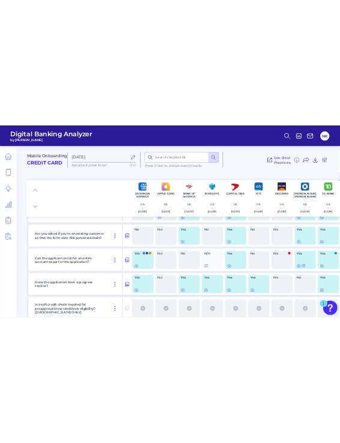
scroll to position [2590, 2]
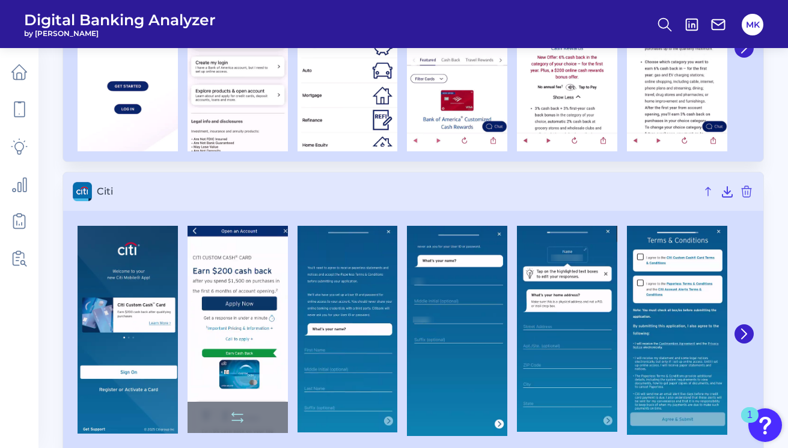
scroll to position [550, 0]
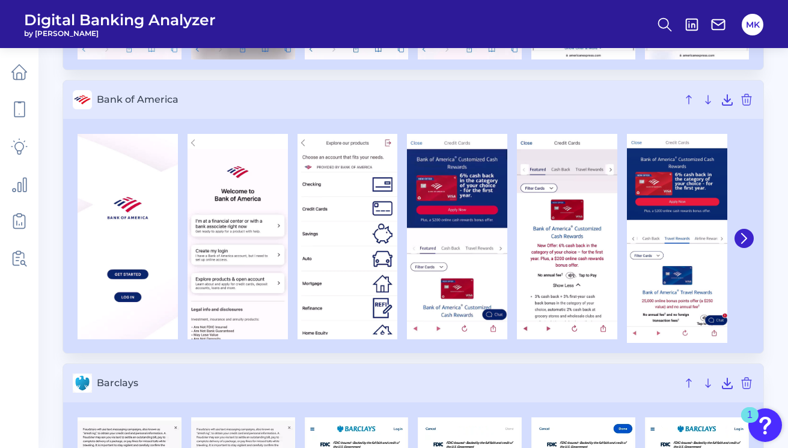
scroll to position [2238, 0]
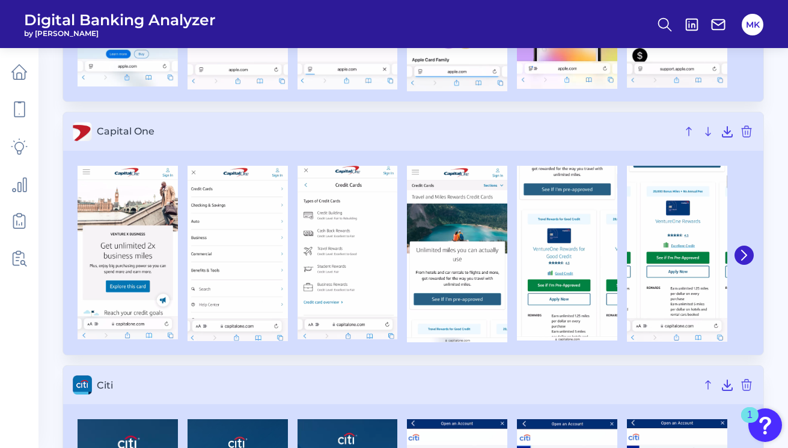
scroll to position [355, 0]
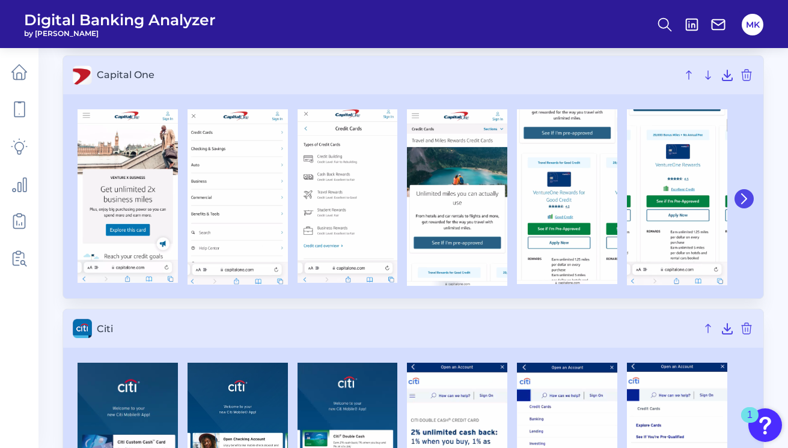
click at [652, 196] on icon at bounding box center [743, 198] width 11 height 11
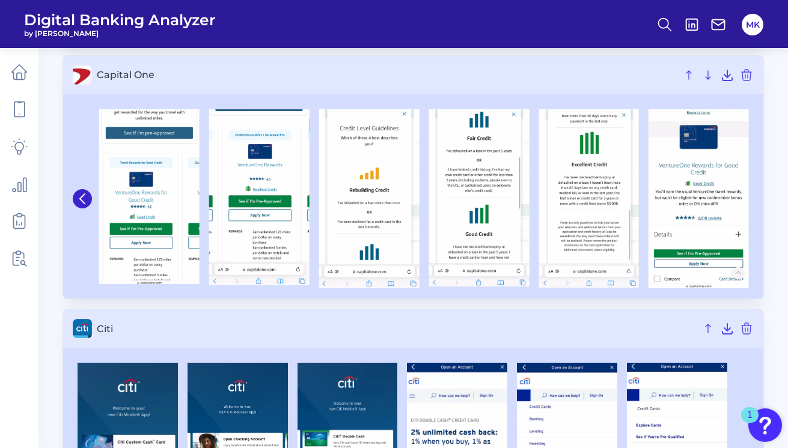
click at [652, 196] on img at bounding box center [698, 198] width 100 height 179
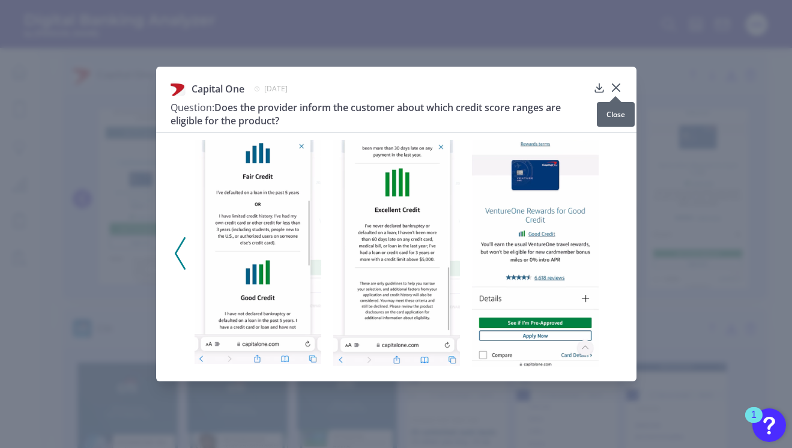
click at [618, 84] on icon at bounding box center [616, 88] width 12 height 12
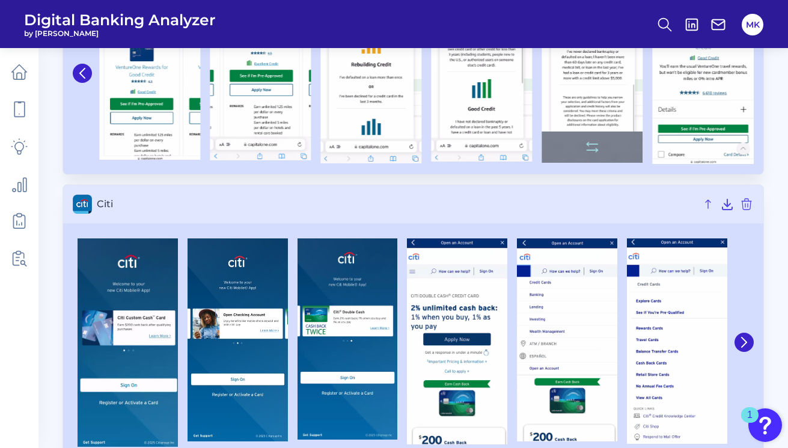
scroll to position [508, 0]
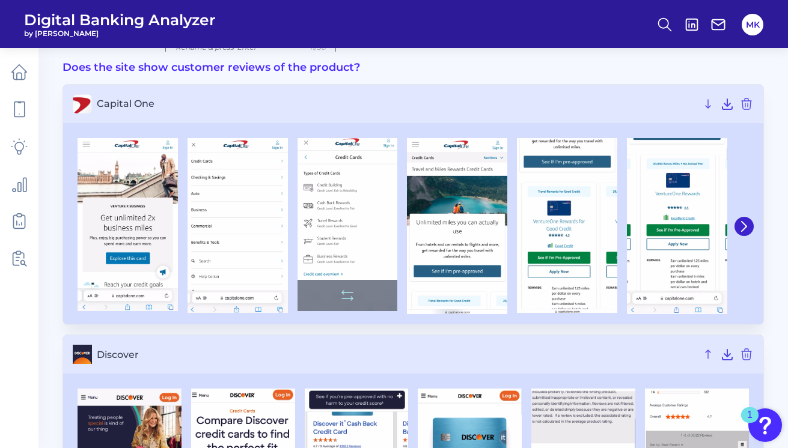
scroll to position [48, 0]
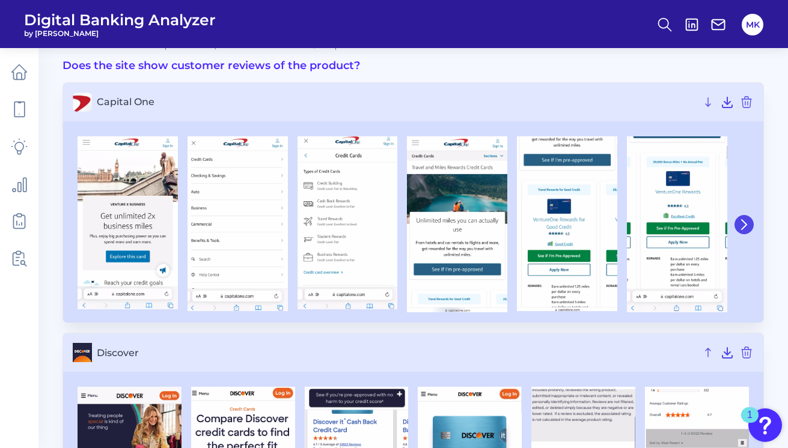
click at [657, 223] on icon at bounding box center [743, 224] width 11 height 11
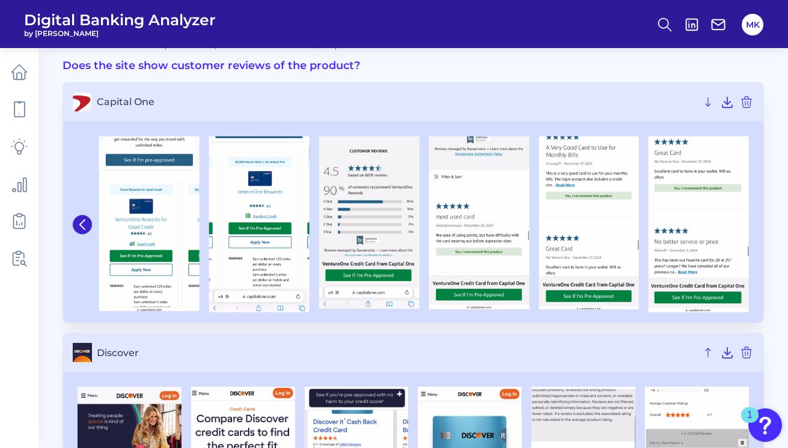
click at [657, 223] on div at bounding box center [204, 224] width 1098 height 177
click at [657, 223] on img at bounding box center [698, 224] width 100 height 177
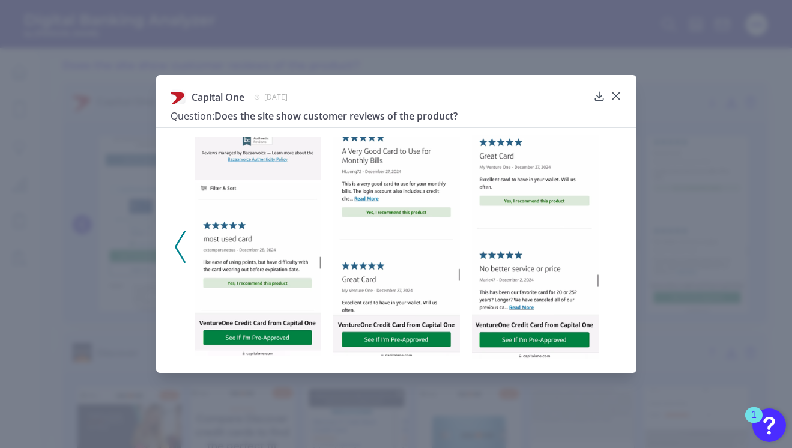
click at [657, 223] on div "Capital One January 5, 2025 Question: Does the site show customer reviews of th…" at bounding box center [396, 224] width 792 height 448
click at [105, 264] on div "Capital One January 5, 2025 Question: Does the site show customer reviews of th…" at bounding box center [396, 224] width 792 height 448
click at [613, 95] on icon at bounding box center [616, 96] width 12 height 12
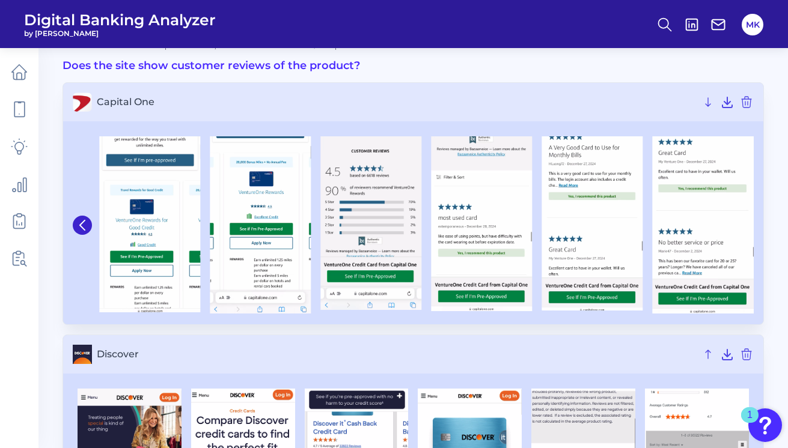
scroll to position [232, 0]
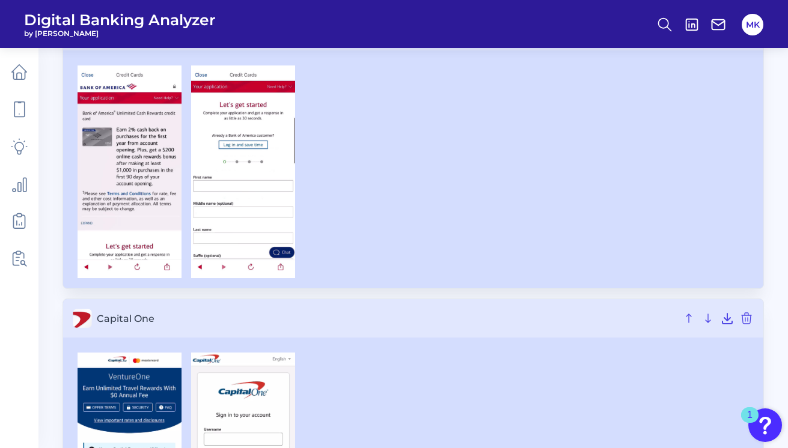
scroll to position [118, 0]
